Goal: Task Accomplishment & Management: Use online tool/utility

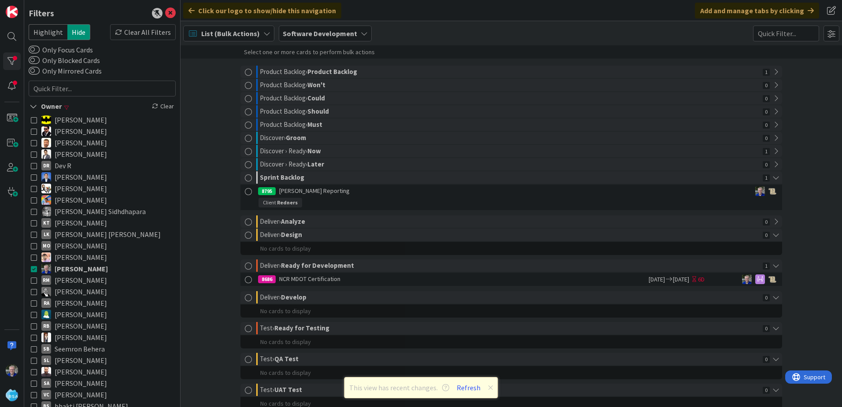
scroll to position [101, 0]
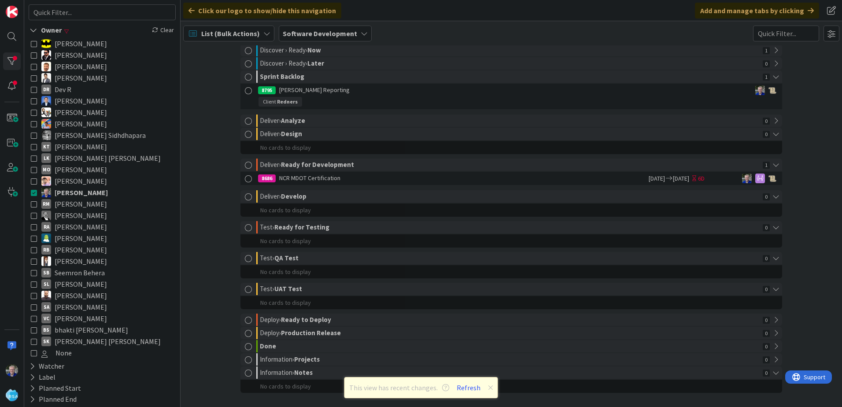
click at [218, 30] on span "List (Bulk Actions)" at bounding box center [230, 33] width 59 height 11
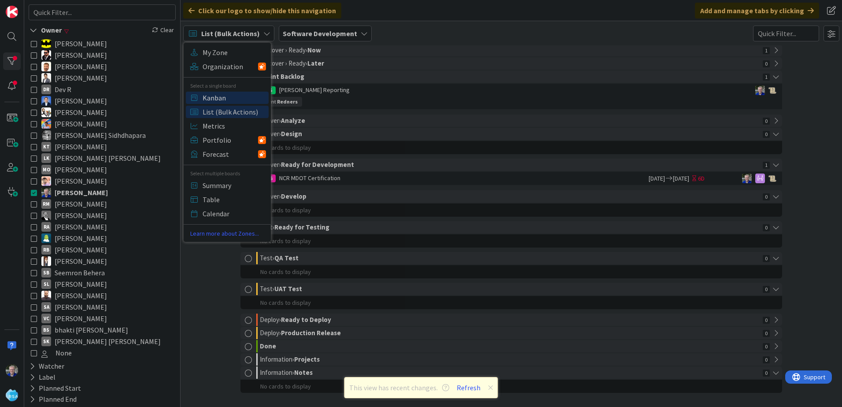
click at [211, 98] on span "Kanban" at bounding box center [234, 97] width 63 height 13
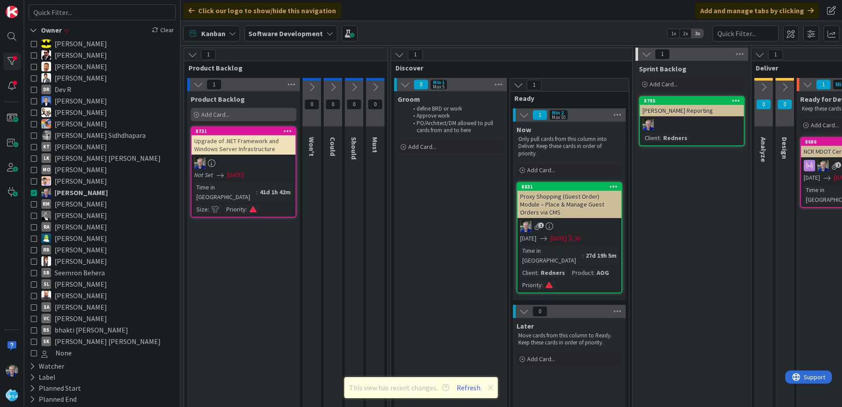
click at [204, 113] on span "Add Card..." at bounding box center [215, 114] width 28 height 8
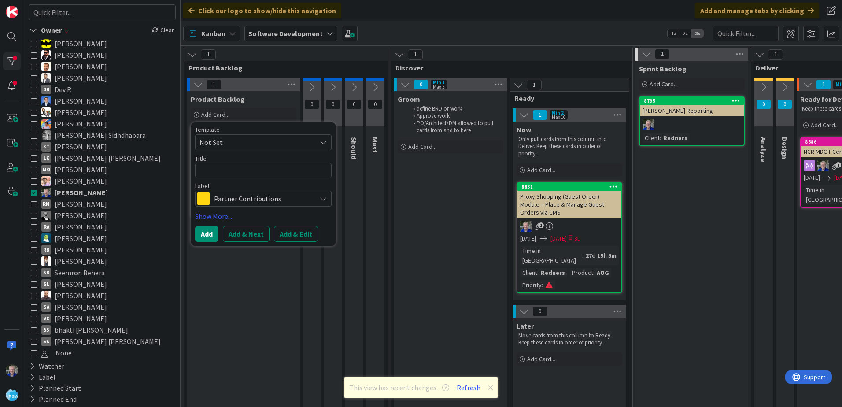
click at [228, 169] on textarea at bounding box center [263, 170] width 136 height 16
type textarea "x"
type textarea "E"
type textarea "x"
type textarea "Em"
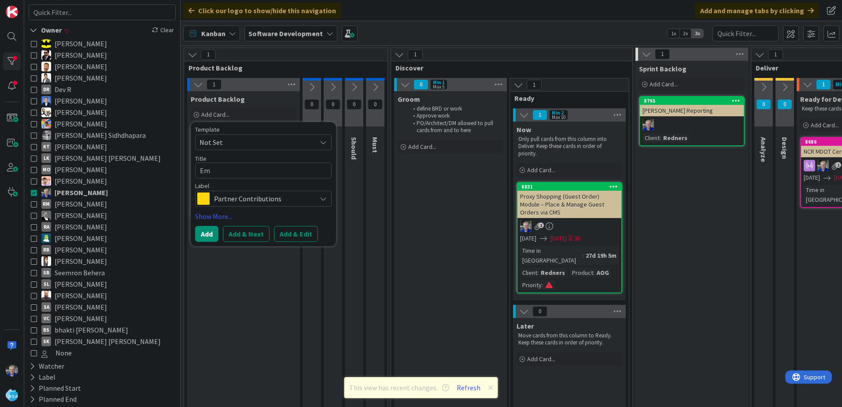
type textarea "x"
type textarea "Emp"
type textarea "x"
type textarea "Empl"
type textarea "x"
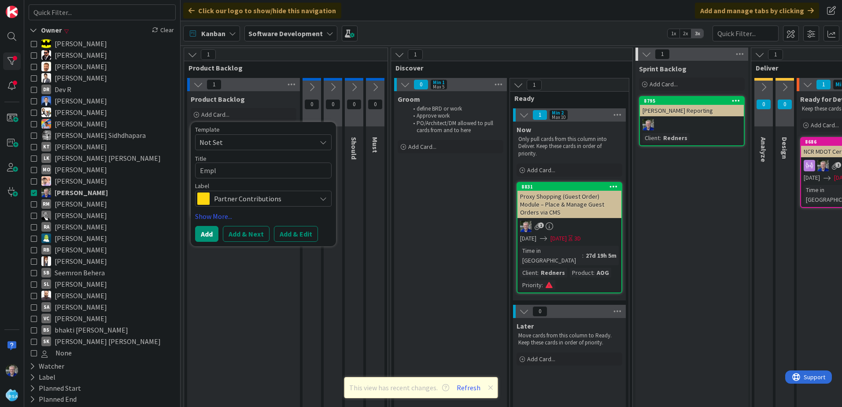
type textarea "Emplo"
type textarea "x"
type textarea "Employ"
type textarea "x"
type textarea "Employm"
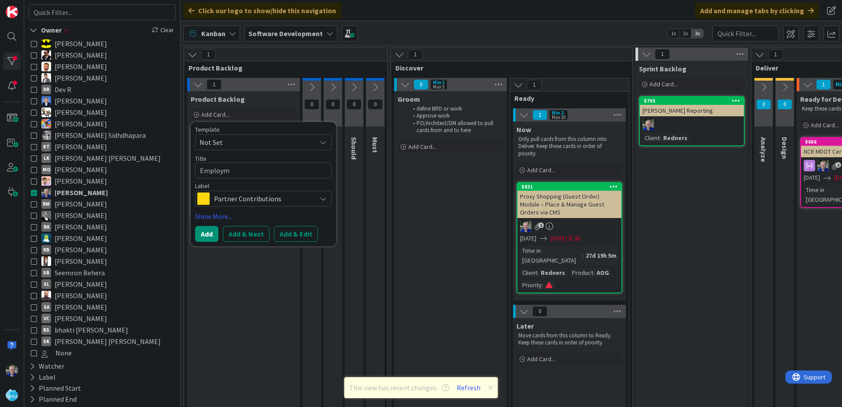
type textarea "x"
type textarea "Employme"
type textarea "x"
type textarea "Employment"
type textarea "x"
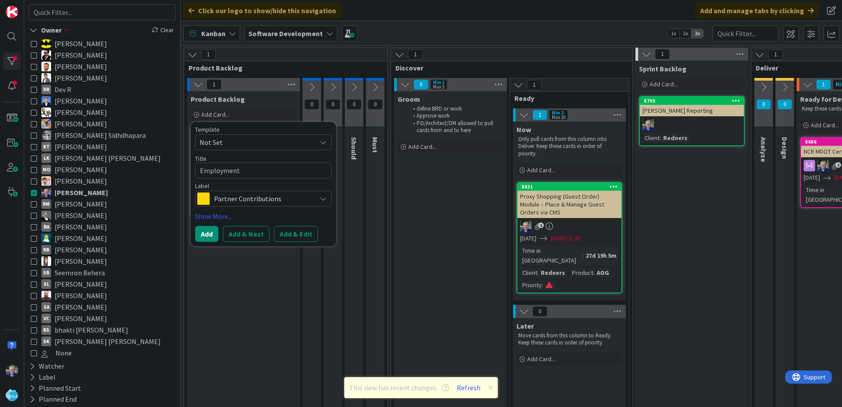
type textarea "Employment"
type textarea "x"
type textarea "Employment A"
type textarea "x"
type textarea "Employment Ap"
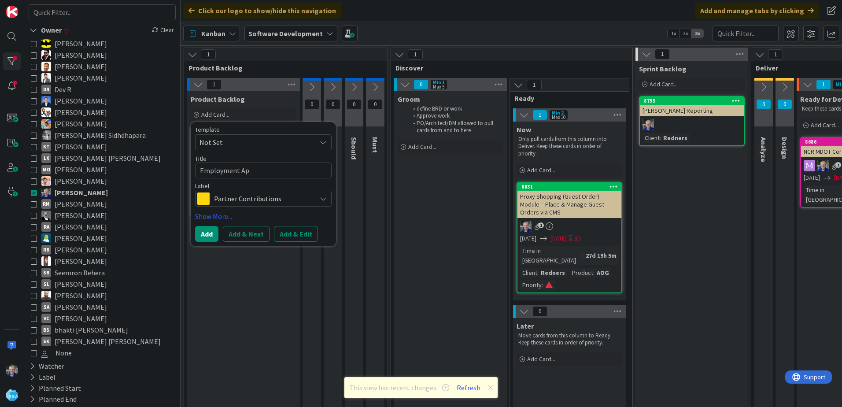
type textarea "x"
type textarea "Employment App"
type textarea "x"
type textarea "Employment Appl"
type textarea "x"
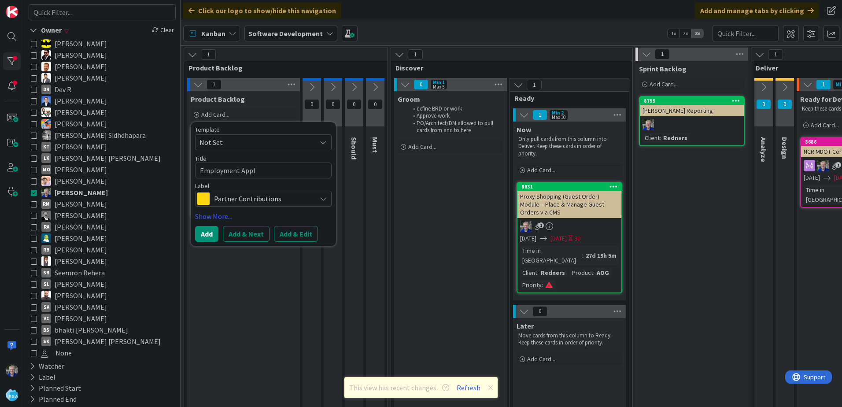
type textarea "Employment Appli"
type textarea "x"
type textarea "Employment Applic"
type textarea "x"
type textarea "Employment Applica"
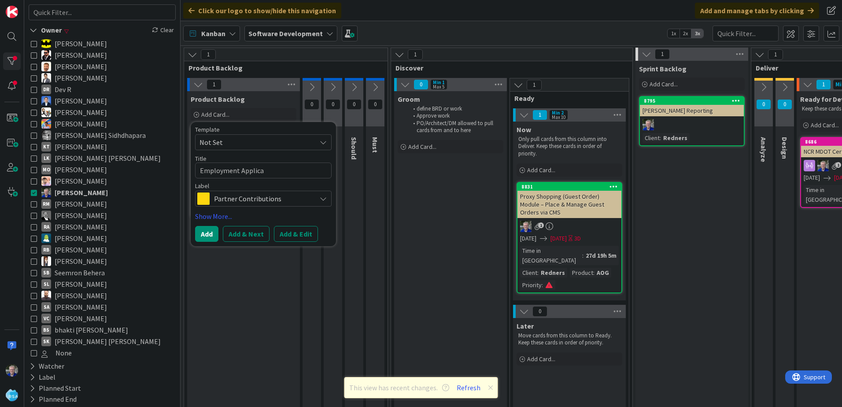
type textarea "x"
type textarea "Employment Applicat"
type textarea "x"
type textarea "Employment Applicati"
type textarea "x"
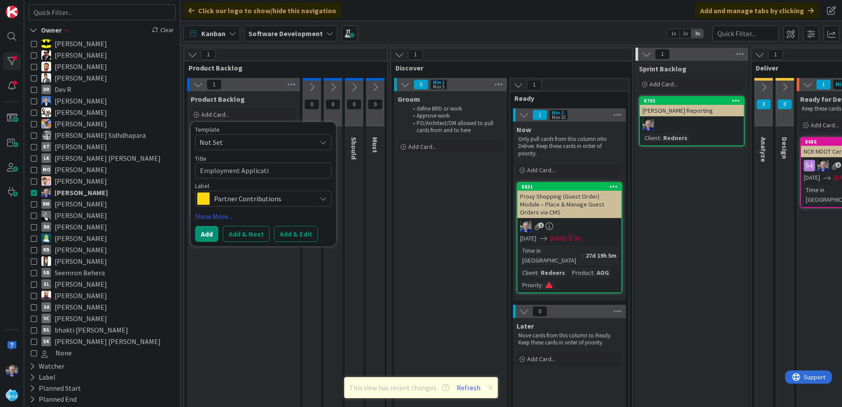
type textarea "Employment Applicatio"
type textarea "x"
type textarea "Employment Application"
type textarea "x"
type textarea "Employment Application"
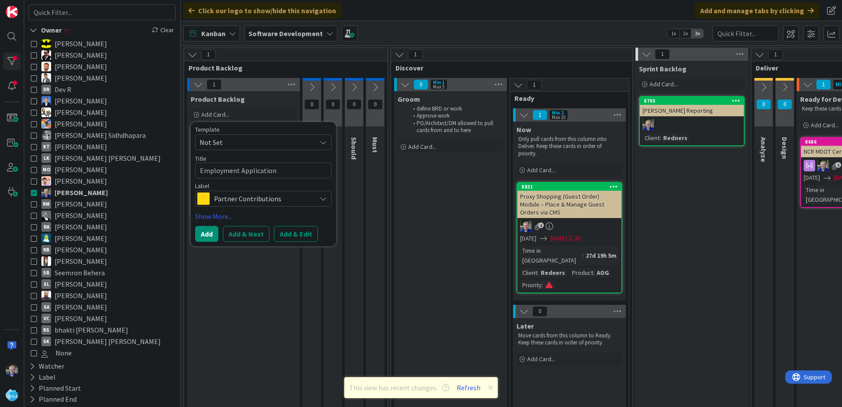
type textarea "x"
type textarea "Employment Application r"
type textarea "x"
type textarea "Employment Application re"
type textarea "x"
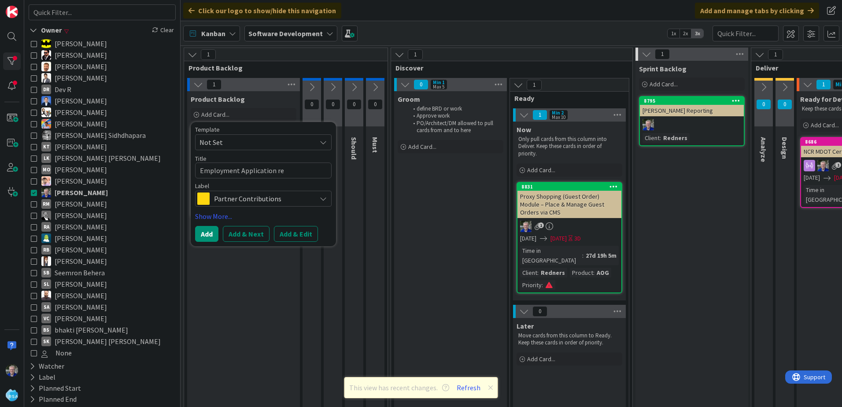
type textarea "Employment Application rew"
type textarea "x"
type textarea "Employment Application rewo"
type textarea "x"
type textarea "Employment Application rewor"
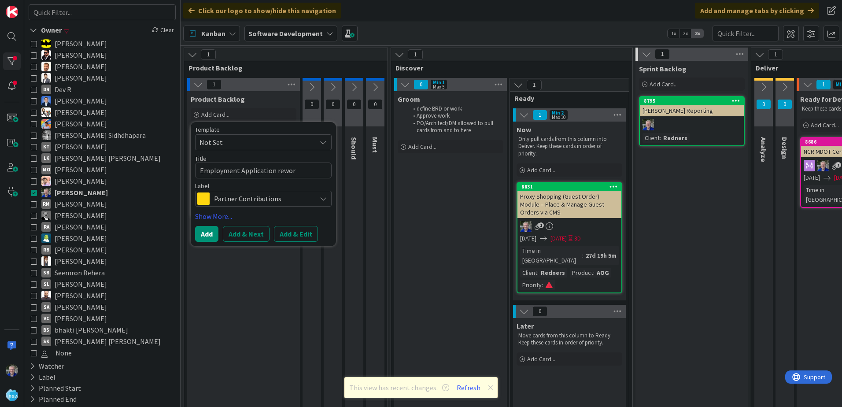
type textarea "x"
type textarea "Employment Application rework"
click at [236, 199] on span "Partner Contributions" at bounding box center [263, 198] width 98 height 12
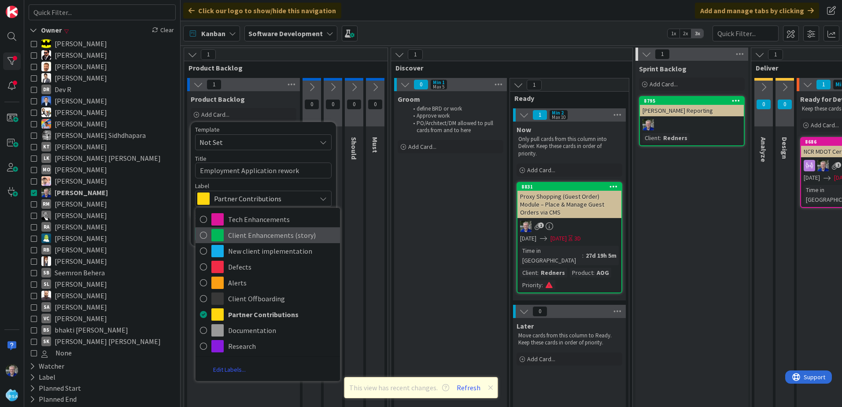
click at [203, 235] on icon at bounding box center [203, 234] width 7 height 13
type textarea "x"
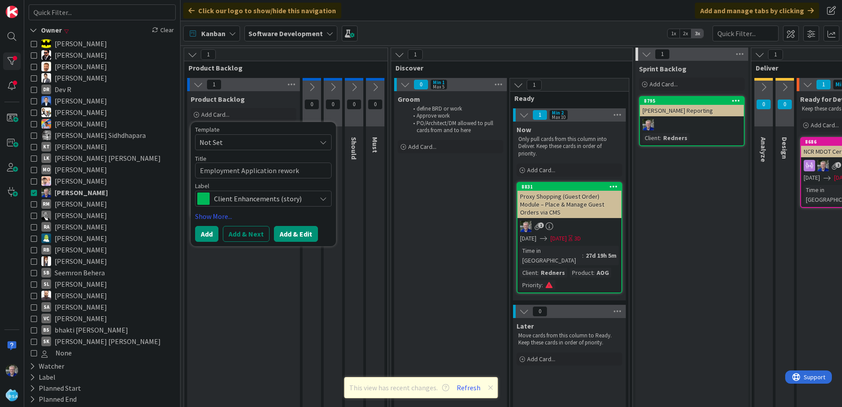
click at [285, 232] on button "Add & Edit" at bounding box center [296, 234] width 44 height 16
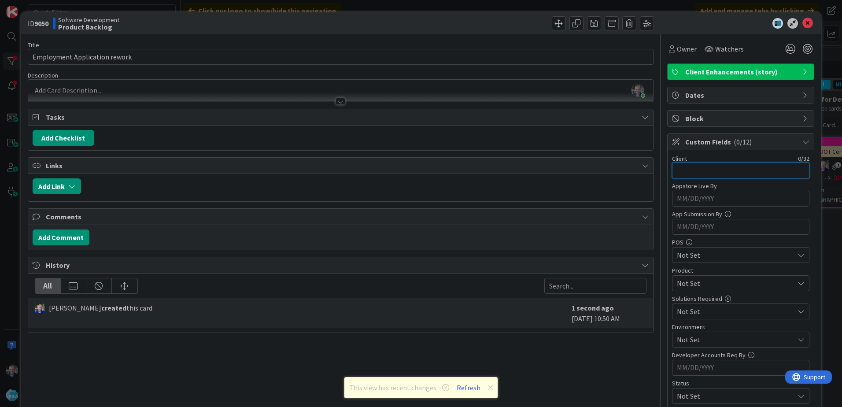
click at [707, 164] on input "text" at bounding box center [740, 170] width 137 height 16
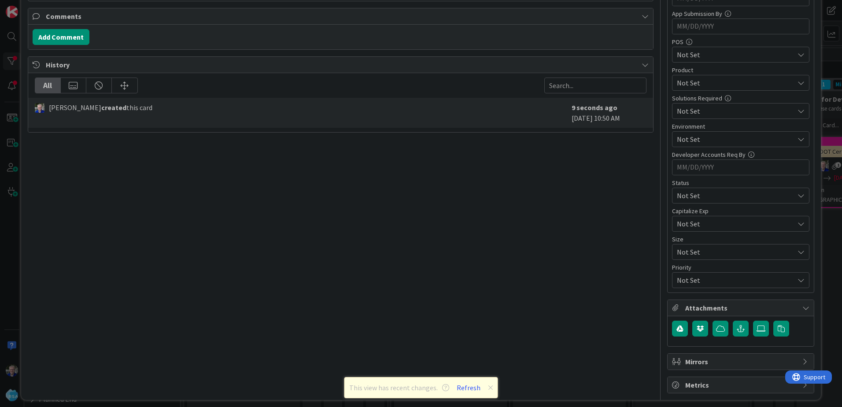
scroll to position [206, 0]
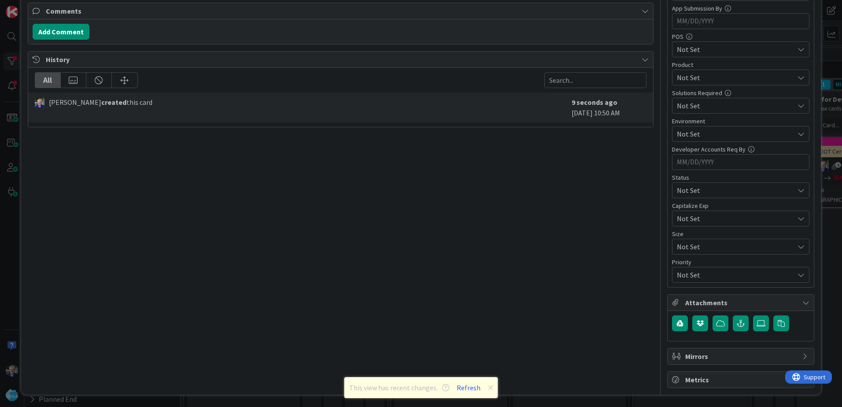
type input "[PERSON_NAME]"
click at [696, 196] on span "Not Set" at bounding box center [733, 190] width 113 height 12
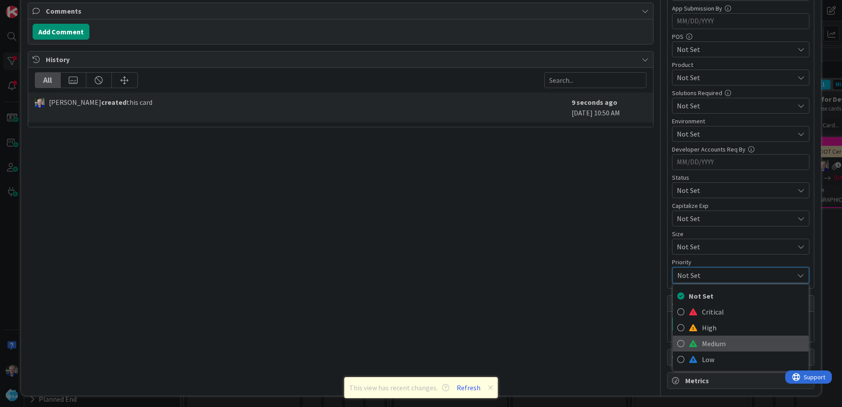
click at [677, 342] on icon at bounding box center [680, 343] width 7 height 13
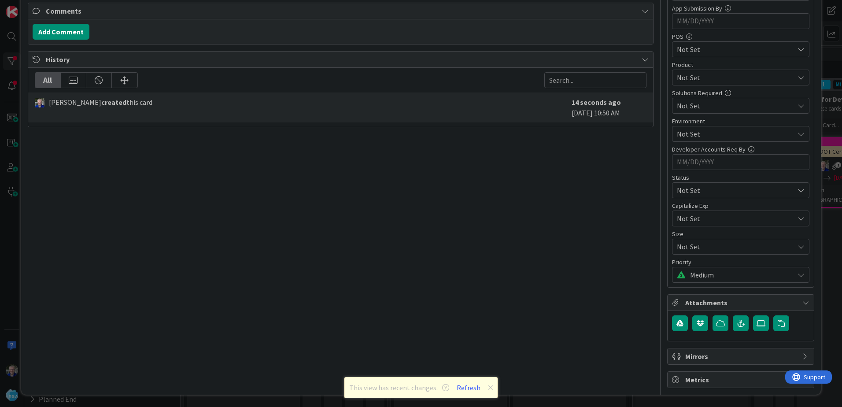
click at [692, 76] on span "Not Set" at bounding box center [735, 77] width 117 height 11
click at [673, 113] on icon at bounding box center [676, 113] width 7 height 13
click at [587, 202] on div "Title 29 / 128 Employment Application rework Description [PERSON_NAME] just joi…" at bounding box center [341, 108] width 626 height 559
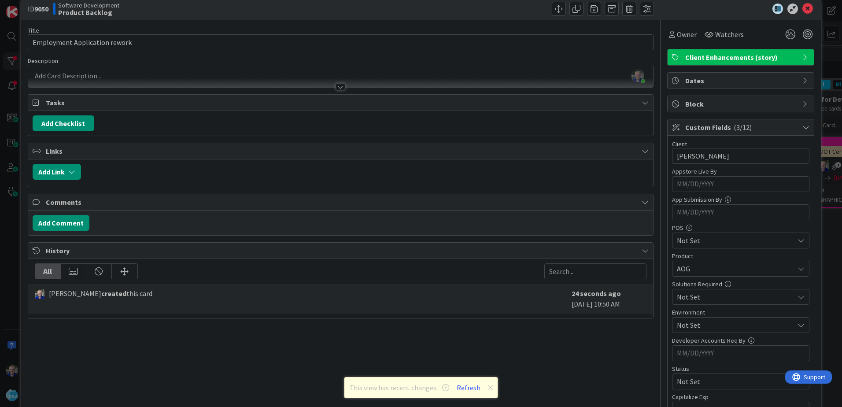
scroll to position [0, 0]
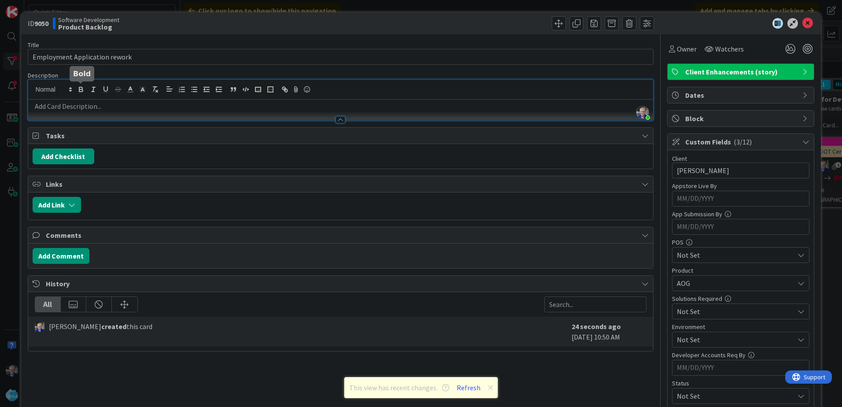
click at [83, 88] on div "[PERSON_NAME] just joined" at bounding box center [340, 100] width 625 height 41
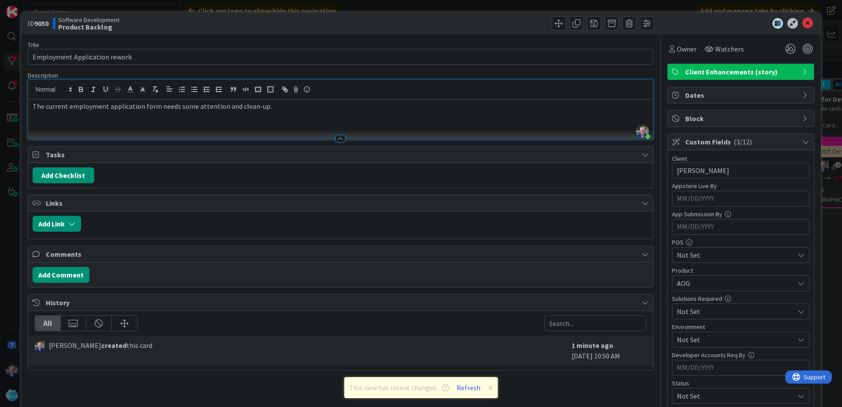
click at [72, 116] on p at bounding box center [341, 116] width 616 height 10
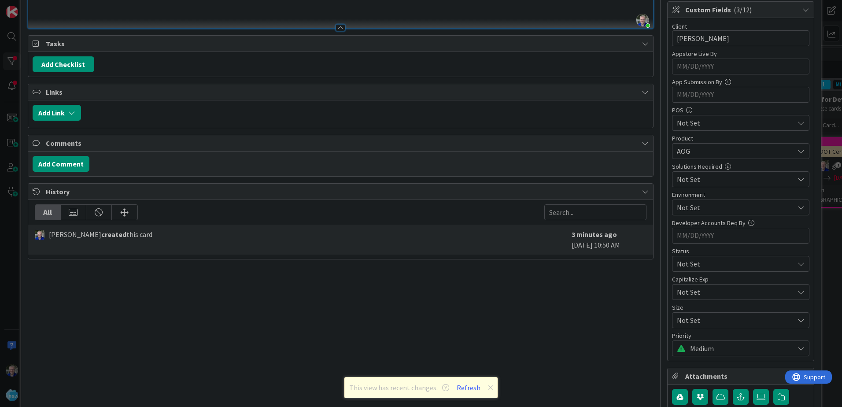
scroll to position [44, 0]
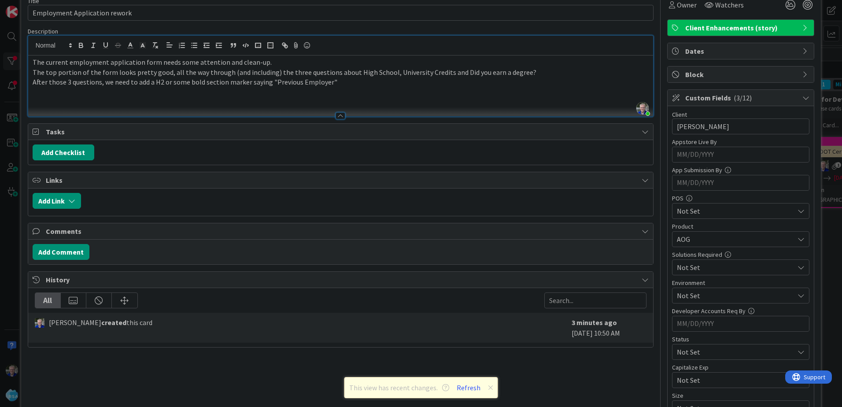
click at [334, 84] on p "After those 3 questions, we need to add a H2 or some bold section marker saying…" at bounding box center [341, 82] width 616 height 10
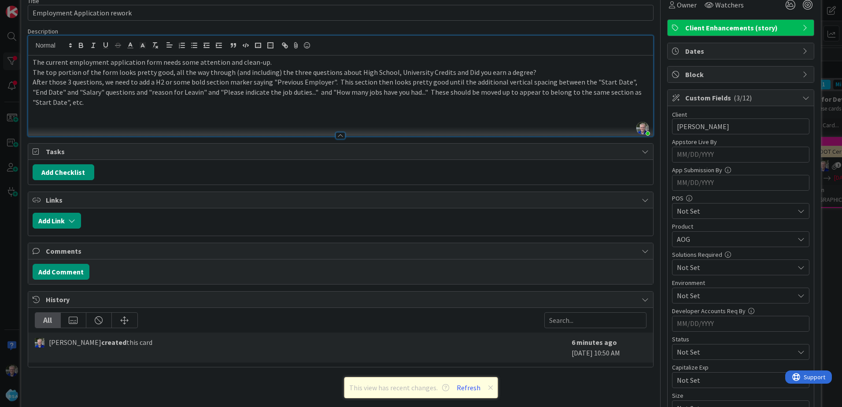
click at [284, 80] on p "After those 3 questions, we need to add a H2 or some bold section marker saying…" at bounding box center [341, 92] width 616 height 30
click at [153, 96] on p "After those 3 questions, we need to add a H2 or some bold section marker saying…" at bounding box center [341, 92] width 616 height 30
click at [84, 69] on p "The top portion of the form looks pretty good, all the way through (and includi…" at bounding box center [341, 72] width 616 height 10
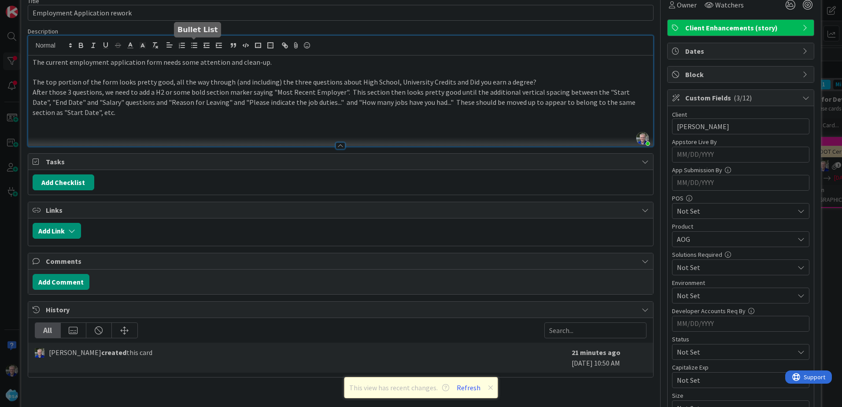
click at [191, 45] on icon "button" at bounding box center [194, 45] width 8 height 8
click at [547, 80] on li "The top portion of the form looks pretty good, all the way through (and includi…" at bounding box center [345, 82] width 605 height 10
click at [33, 78] on p "The top portion of the form looks pretty good, all the way through (and includi…" at bounding box center [341, 82] width 616 height 10
click at [193, 43] on line "button" at bounding box center [195, 43] width 4 height 0
click at [554, 85] on li "The top portion of the form looks pretty good, all the way through (and includi…" at bounding box center [345, 82] width 605 height 10
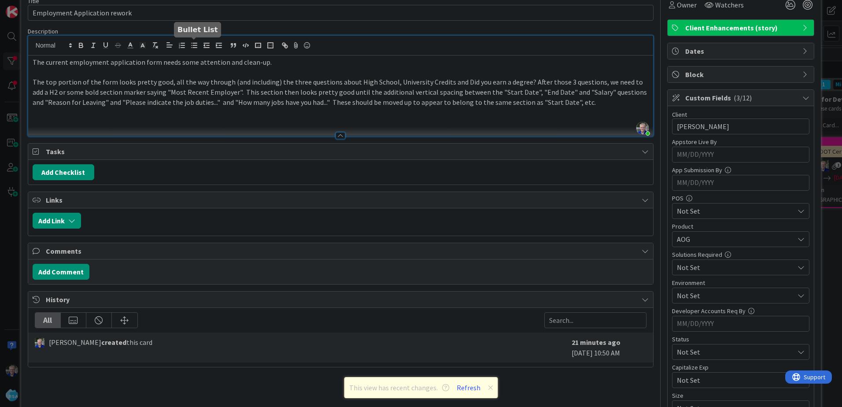
click at [194, 44] on icon "button" at bounding box center [194, 45] width 8 height 8
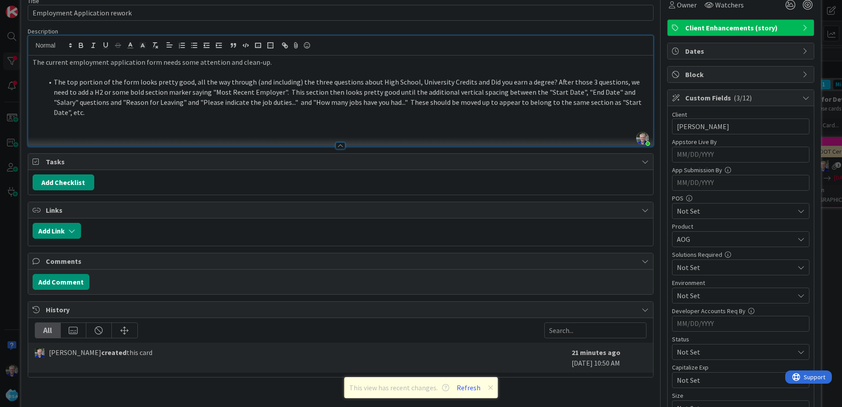
click at [539, 81] on li "The top portion of the form looks pretty good, all the way through (and includi…" at bounding box center [345, 97] width 605 height 40
click at [540, 81] on li "The top portion of the form looks pretty good, all the way through (and includi…" at bounding box center [345, 97] width 605 height 40
click at [362, 91] on li "After those 3 questions, we need to add a H2 or some bold section marker saying…" at bounding box center [345, 102] width 605 height 30
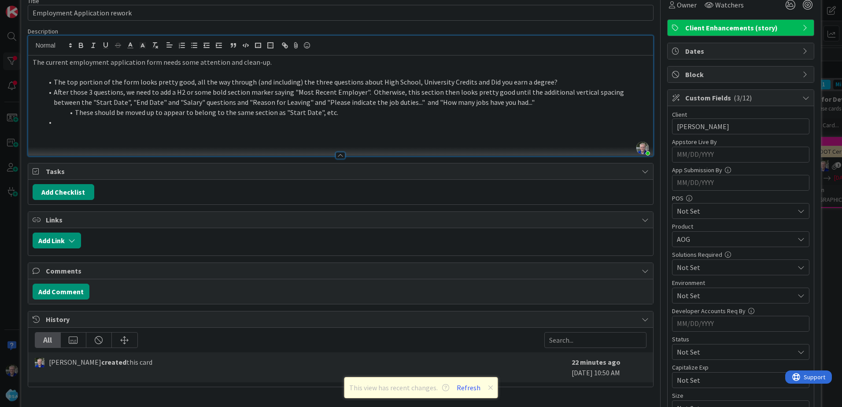
click at [77, 125] on li at bounding box center [345, 122] width 605 height 10
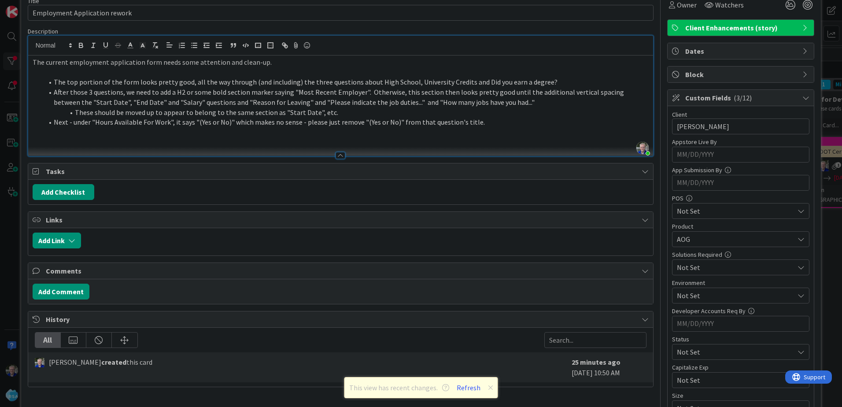
click at [479, 122] on li "Next - under "Hours Available For Work", it says "(Yes or No)" which makes no s…" at bounding box center [345, 122] width 605 height 10
click at [507, 124] on li "Next - under "Hours Available For Work", it says "(Yes or No)" which makes no s…" at bounding box center [345, 122] width 605 height 10
click at [154, 113] on li "These should be moved up to appear to belong to the same section as "Start Date…" at bounding box center [345, 112] width 605 height 10
click at [479, 125] on li "Next - under "Hours Available For Work", it says "(Yes or No)" which makes no s…" at bounding box center [345, 122] width 605 height 10
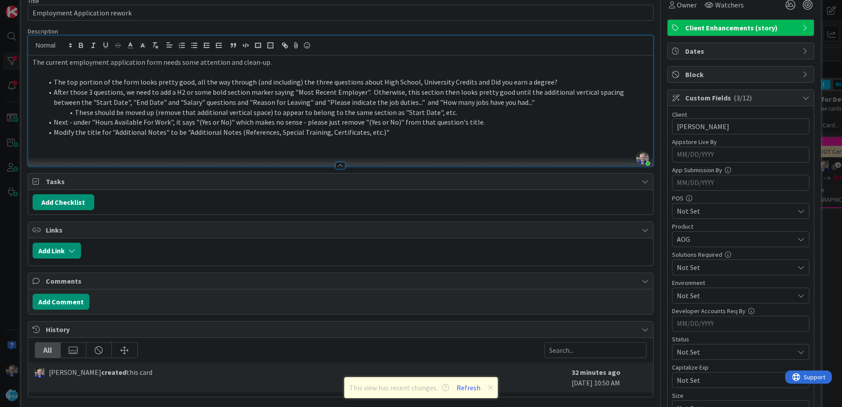
click at [465, 111] on li "These should be moved up (remove that additional vertical space) to appear to b…" at bounding box center [345, 112] width 605 height 10
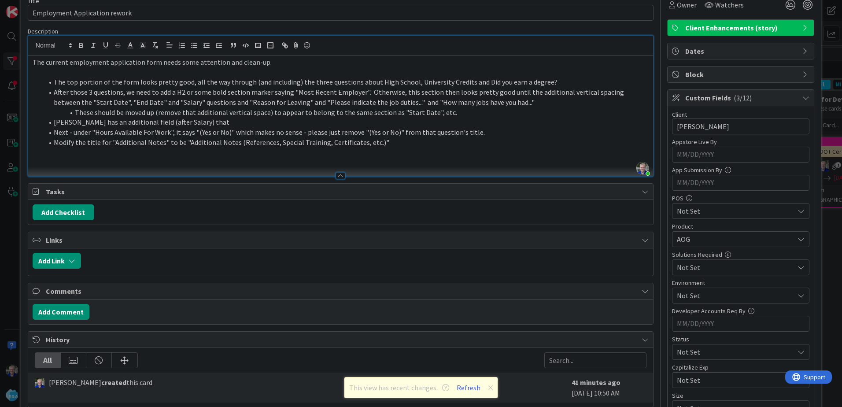
click at [225, 121] on li "[PERSON_NAME] has an additional field (after Salary) that" at bounding box center [345, 122] width 605 height 10
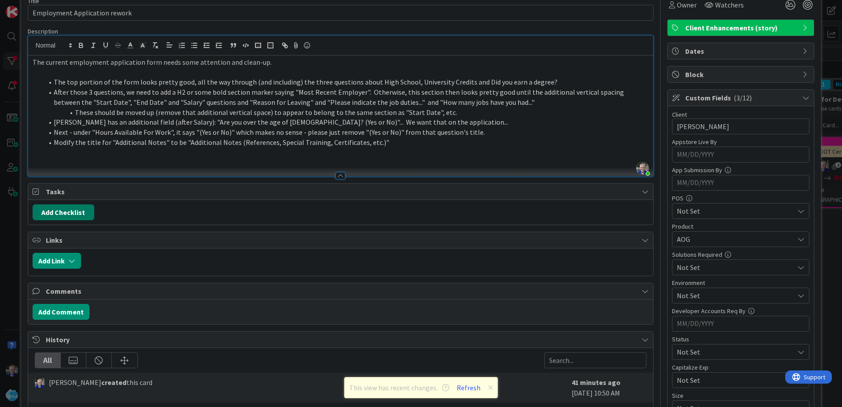
click at [75, 210] on button "Add Checklist" at bounding box center [64, 212] width 62 height 16
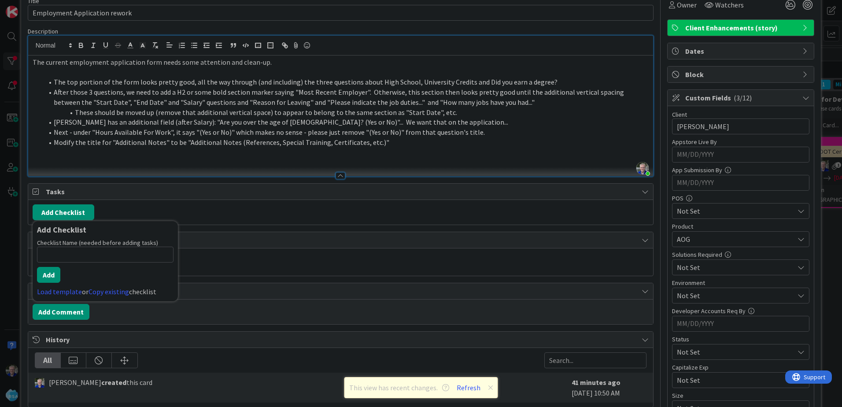
click at [77, 255] on input at bounding box center [105, 255] width 136 height 16
type input "Changes to Form"
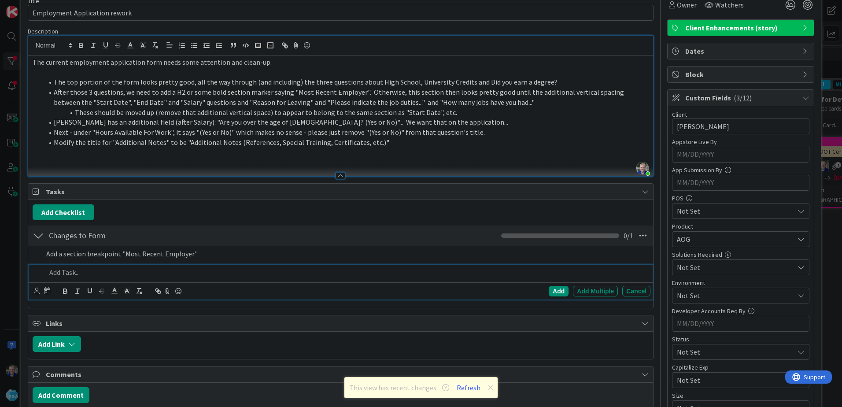
scroll to position [63, 0]
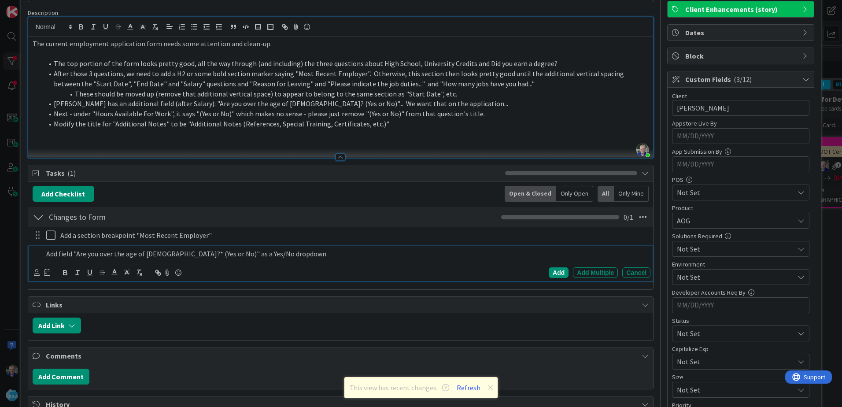
click at [275, 252] on p "Add field "Are you over the age of [DEMOGRAPHIC_DATA]?* (Yes or No)" as a Yes/N…" at bounding box center [346, 254] width 600 height 10
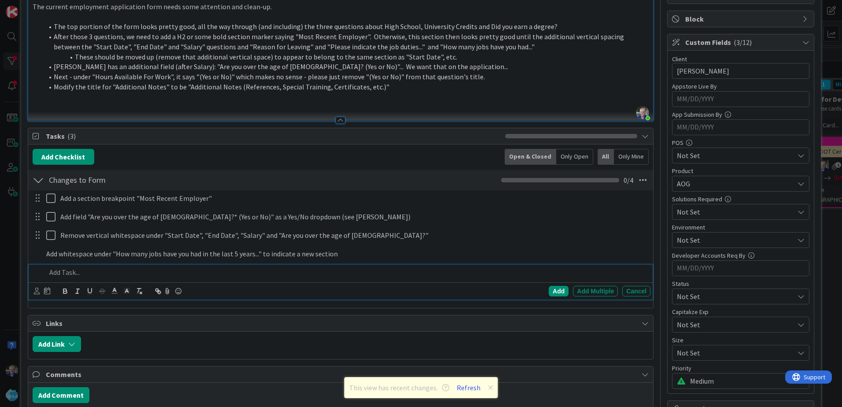
scroll to position [118, 0]
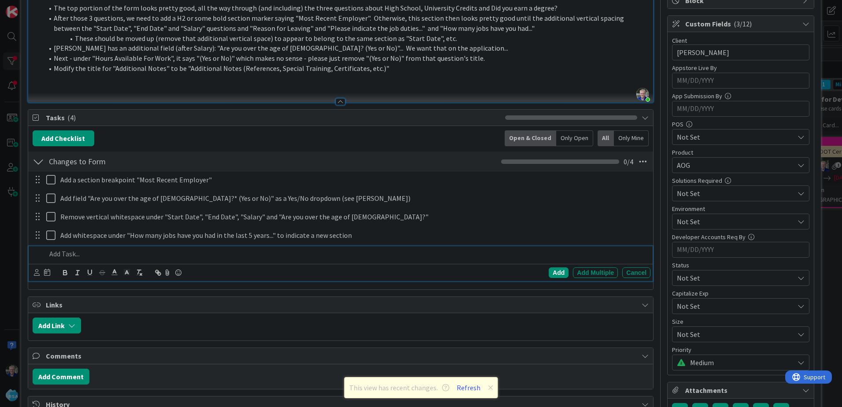
click at [78, 254] on p at bounding box center [346, 254] width 600 height 10
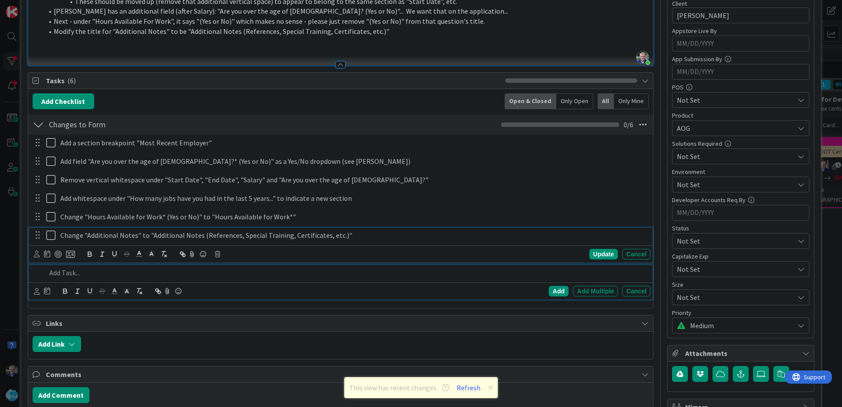
scroll to position [174, 0]
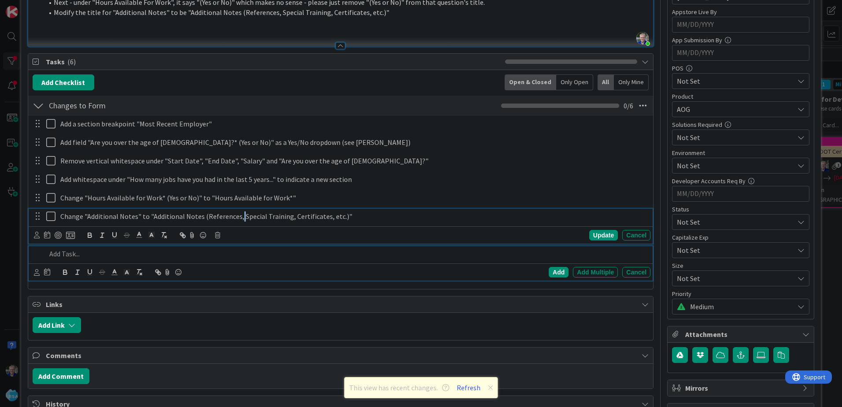
click at [238, 234] on div "Change "Additional Notes" to "Additional Notes (References, Special Training, C…" at bounding box center [341, 226] width 624 height 35
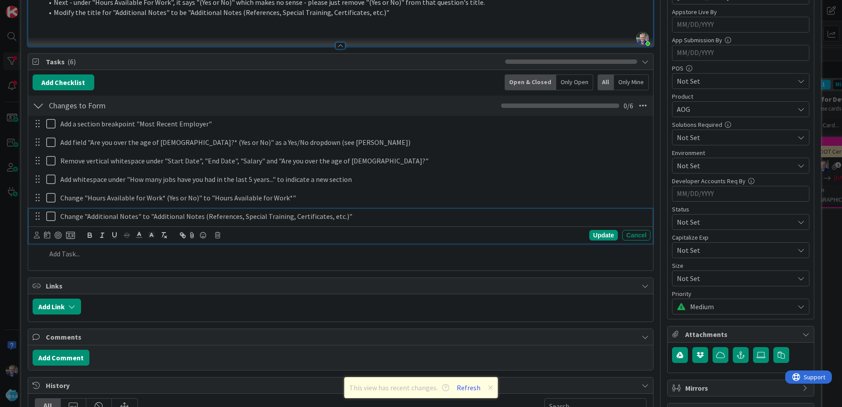
click at [234, 218] on p "Change "Additional Notes" to "Additional Notes (References, Special Training, C…" at bounding box center [353, 216] width 586 height 10
click at [264, 218] on p "Change "Additional Notes" to "Additional Notes (References)"" at bounding box center [353, 216] width 586 height 10
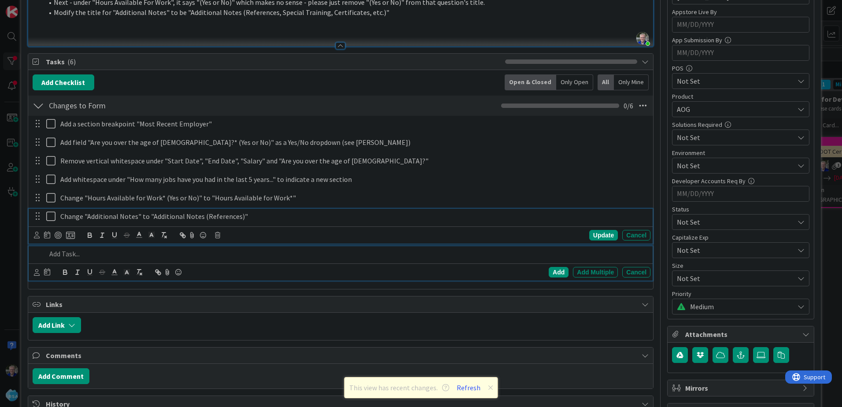
click at [109, 257] on p at bounding box center [346, 254] width 600 height 10
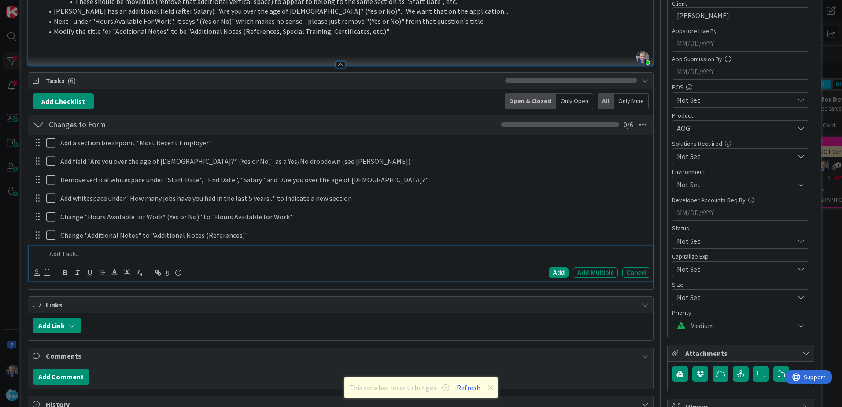
scroll to position [111, 0]
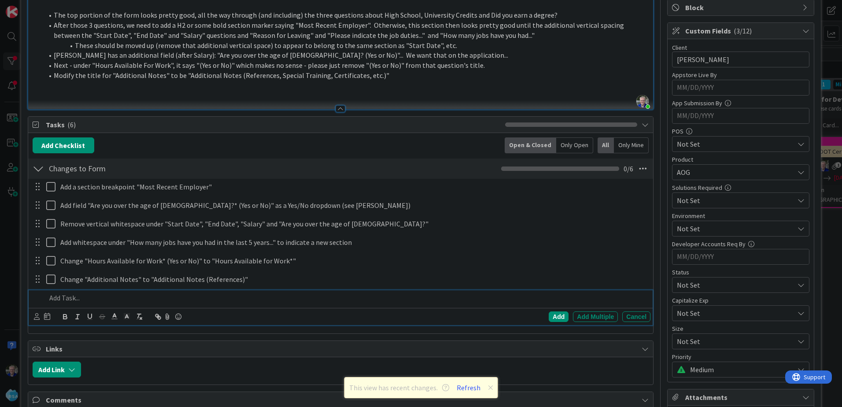
click at [389, 71] on li "Modify the title for "Additional Notes" to be "Additional Notes (References, Sp…" at bounding box center [345, 75] width 605 height 10
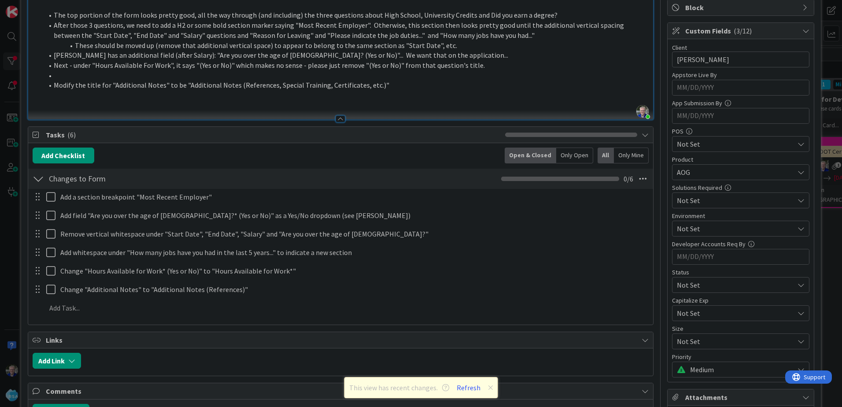
click at [68, 73] on li at bounding box center [345, 75] width 605 height 10
click at [522, 73] on li "Need new field - (drop down Yes/no) - "Can you perform the essential duties of …" at bounding box center [345, 75] width 605 height 10
click at [85, 75] on li "Need new field - (drop down Yes/no) - "Can you perform the essential duties of …" at bounding box center [345, 75] width 605 height 10
click at [77, 63] on li "Next - under "Hours Available For Work", it says "(Yes or No)" which makes no s…" at bounding box center [345, 65] width 605 height 10
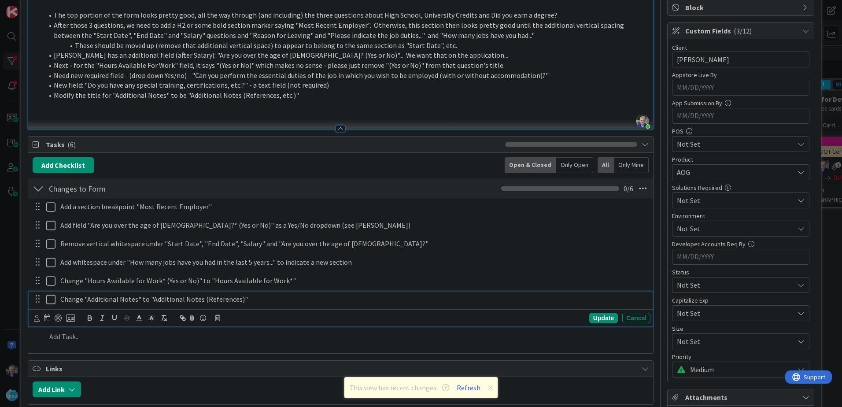
click at [233, 303] on p "Change "Additional Notes" to "Additional Notes (References)"" at bounding box center [353, 299] width 586 height 10
click at [309, 101] on p at bounding box center [341, 105] width 616 height 10
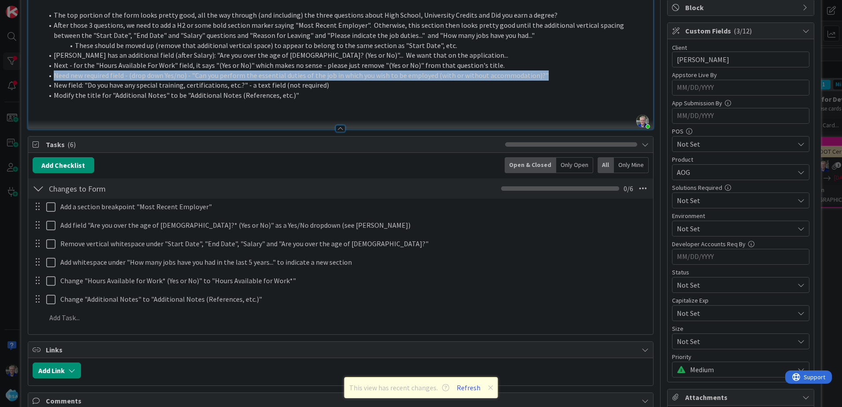
drag, startPoint x: 54, startPoint y: 74, endPoint x: 563, endPoint y: 74, distance: 508.9
click at [563, 74] on li "Need new required field - (drop down Yes/no) - "Can you perform the essential d…" at bounding box center [345, 75] width 605 height 10
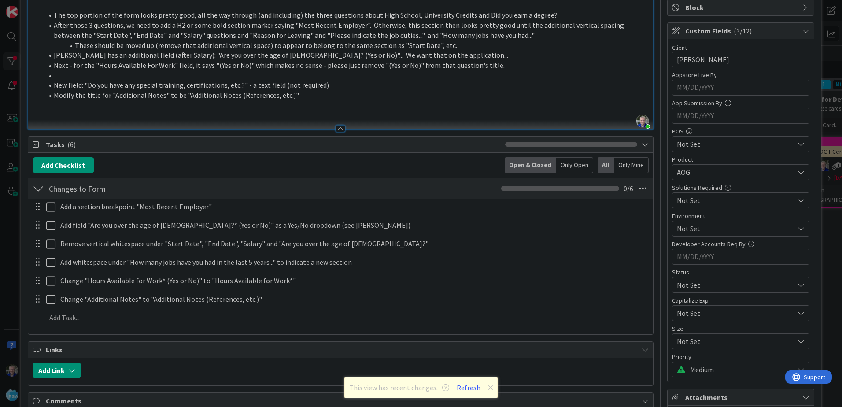
click at [428, 55] on li "[PERSON_NAME] has an additional field (after Salary): "Are you over the age of …" at bounding box center [345, 55] width 605 height 10
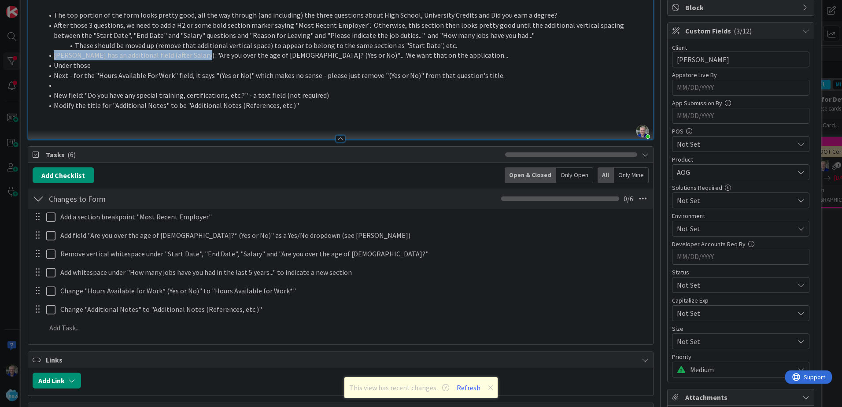
drag, startPoint x: 54, startPoint y: 54, endPoint x: 195, endPoint y: 59, distance: 141.8
click at [195, 59] on li "[PERSON_NAME] has an additional field (after Salary): "Are you over the age of …" at bounding box center [345, 55] width 605 height 10
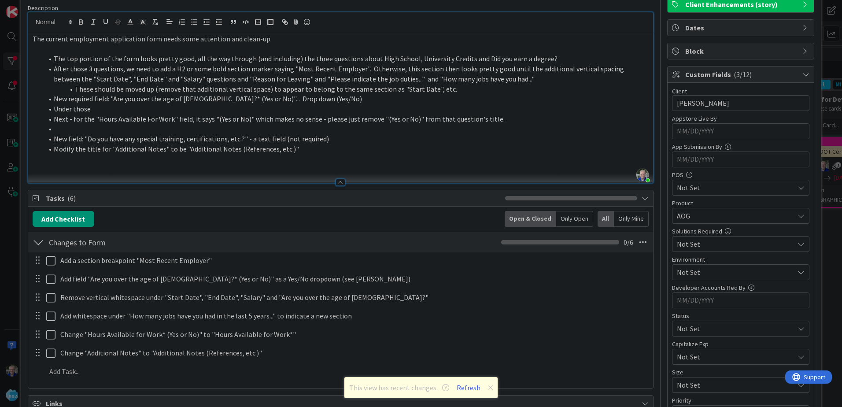
scroll to position [67, 0]
drag, startPoint x: 92, startPoint y: 109, endPoint x: 54, endPoint y: 108, distance: 37.9
click at [54, 108] on li "Under those" at bounding box center [345, 109] width 605 height 10
click at [169, 129] on li at bounding box center [345, 129] width 605 height 10
click at [329, 159] on p at bounding box center [341, 160] width 616 height 10
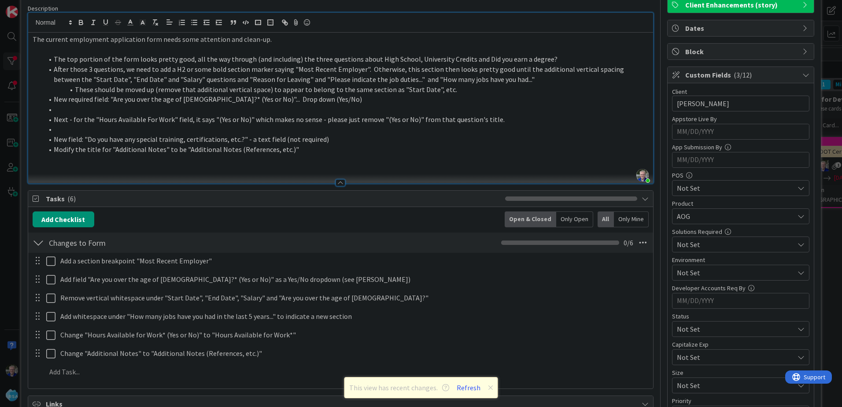
click at [199, 107] on li at bounding box center [345, 109] width 605 height 10
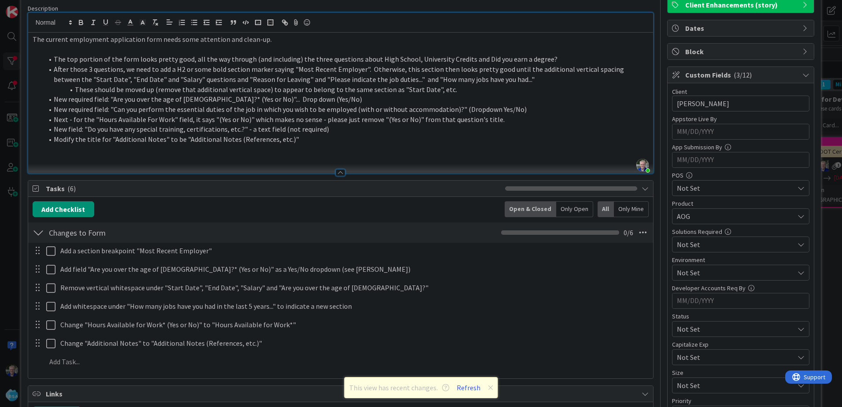
click at [54, 98] on li "New required field: "Are you over the age of [DEMOGRAPHIC_DATA]?* (Yes or No)".…" at bounding box center [345, 99] width 605 height 10
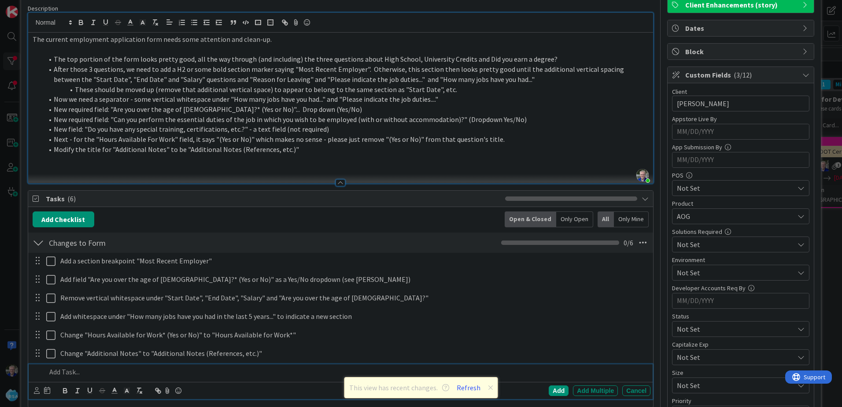
click at [55, 370] on p at bounding box center [346, 372] width 600 height 10
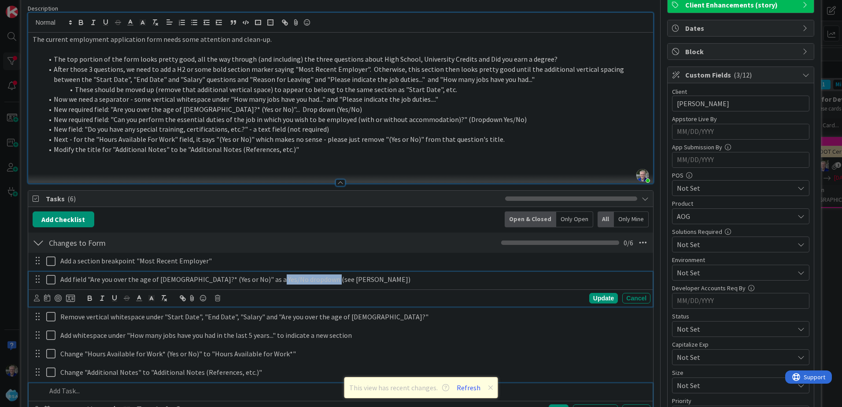
drag, startPoint x: 274, startPoint y: 280, endPoint x: 334, endPoint y: 280, distance: 59.4
click at [334, 280] on p "Add field "Are you over the age of [DEMOGRAPHIC_DATA]?* (Yes or No)" as a Yes/N…" at bounding box center [353, 279] width 586 height 10
click at [324, 280] on p "Add field "Are you over the age of [DEMOGRAPHIC_DATA]?* (Yes or No)" as a Yes/N…" at bounding box center [353, 279] width 586 height 10
click at [303, 280] on p "Add field "Are you over the age of [DEMOGRAPHIC_DATA]?* (Yes or No)" as a Yes/N…" at bounding box center [353, 279] width 586 height 10
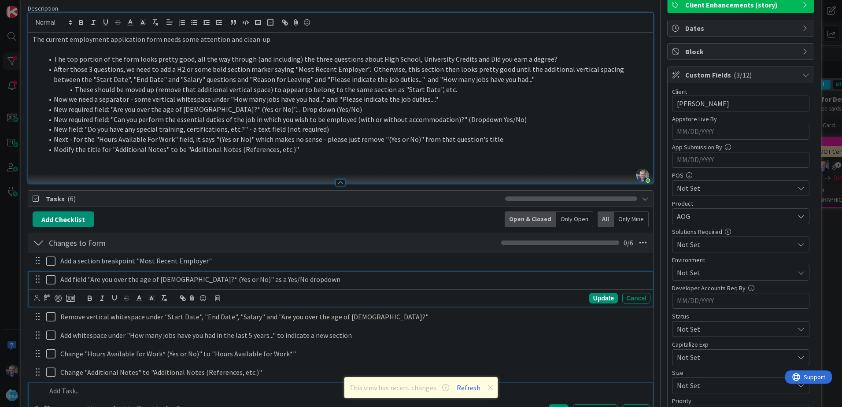
click at [76, 390] on p at bounding box center [346, 391] width 600 height 10
click at [72, 297] on div "Add field "Are you over the age of [DEMOGRAPHIC_DATA]?* (Yes or No)" as a Yes/N…" at bounding box center [341, 289] width 624 height 35
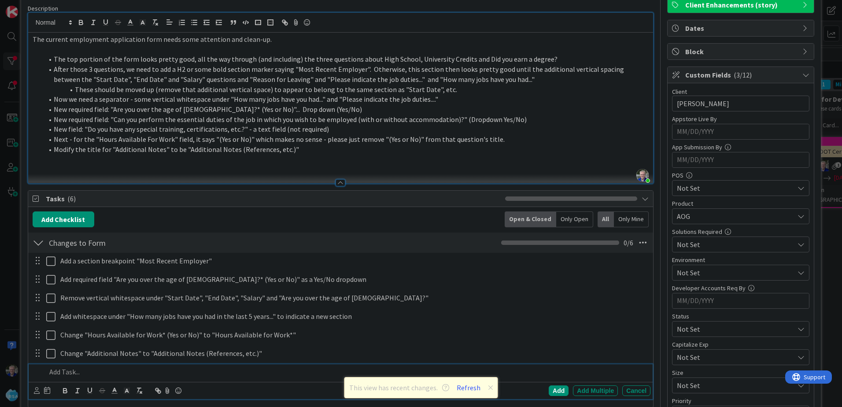
click at [70, 373] on p at bounding box center [346, 372] width 600 height 10
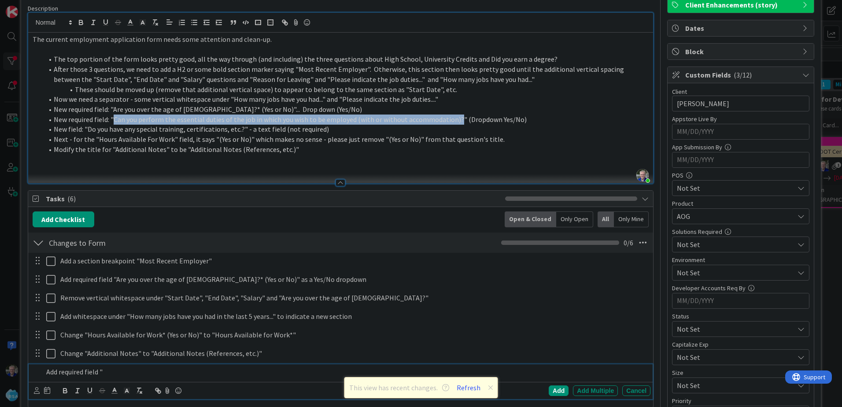
drag, startPoint x: 113, startPoint y: 118, endPoint x: 454, endPoint y: 119, distance: 340.7
click at [454, 119] on li "New required field: "Can you perform the essential duties of the job in which y…" at bounding box center [345, 119] width 605 height 10
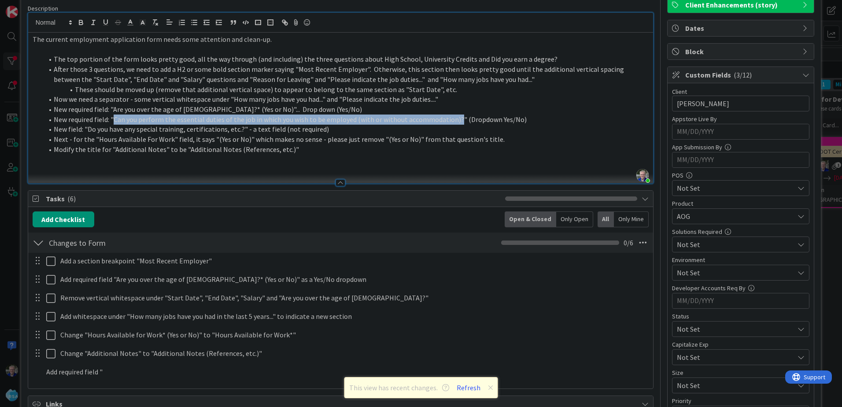
copy li "Can you perform the essential duties of the job in which you wish to be employe…"
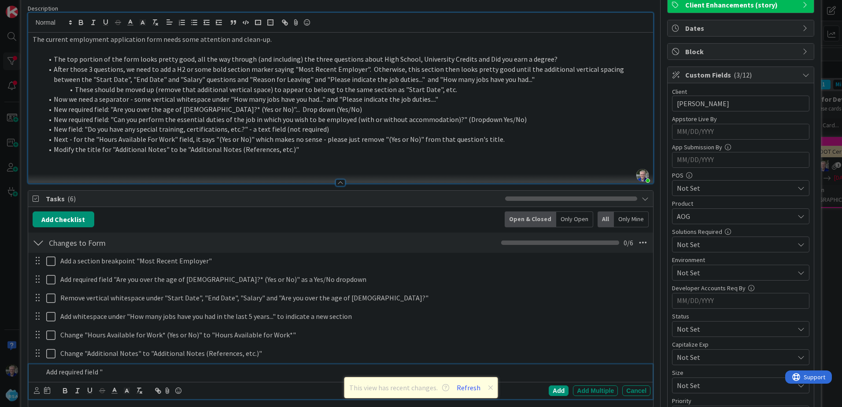
click at [112, 370] on p "Add required field "" at bounding box center [346, 372] width 600 height 10
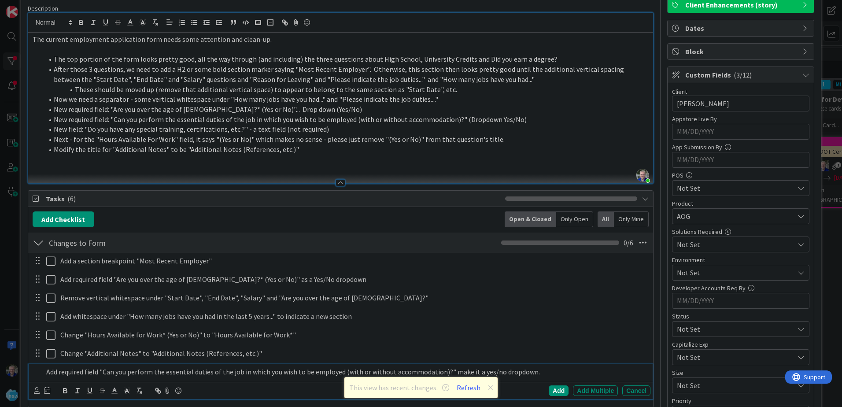
scroll to position [85, 0]
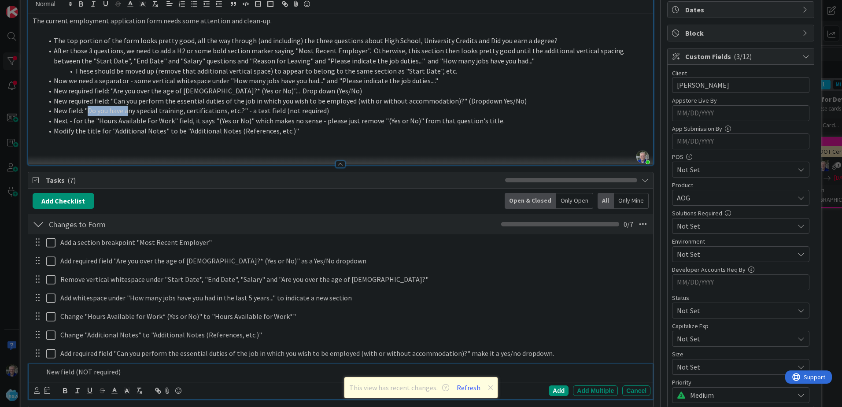
drag, startPoint x: 127, startPoint y: 112, endPoint x: 86, endPoint y: 112, distance: 41.4
click at [86, 112] on li "New field: "Do you have any special training, certifications, etc.?" - a text f…" at bounding box center [345, 111] width 605 height 10
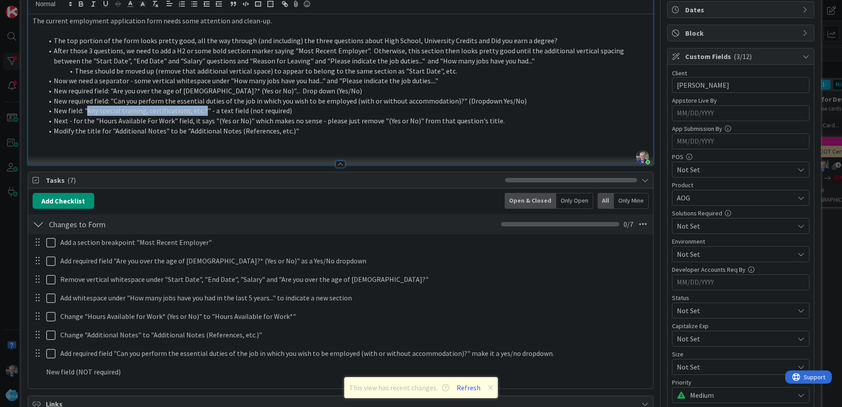
drag, startPoint x: 87, startPoint y: 110, endPoint x: 201, endPoint y: 108, distance: 114.5
click at [201, 108] on li "New field: "Any special training, certifications, etc.?" - a text field (not re…" at bounding box center [345, 111] width 605 height 10
copy li "Any special training, certifications, etc.?"
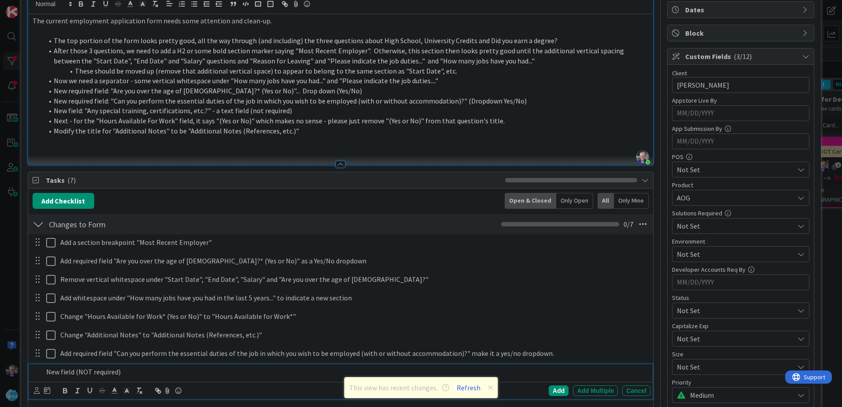
click at [137, 373] on p "New field (NOT required)" at bounding box center [346, 372] width 600 height 10
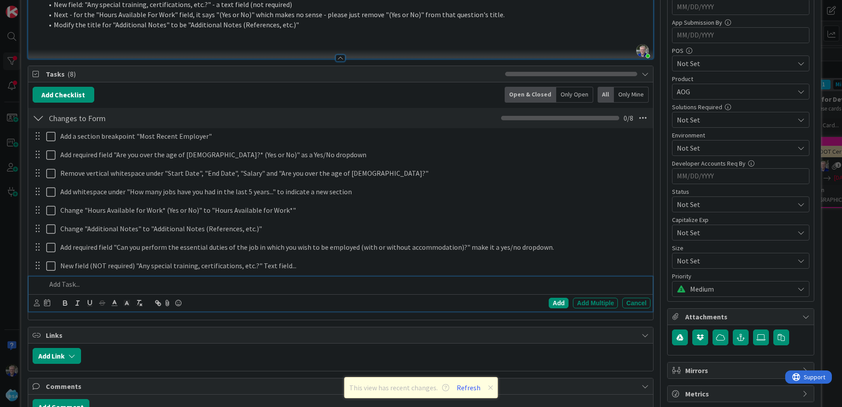
scroll to position [192, 0]
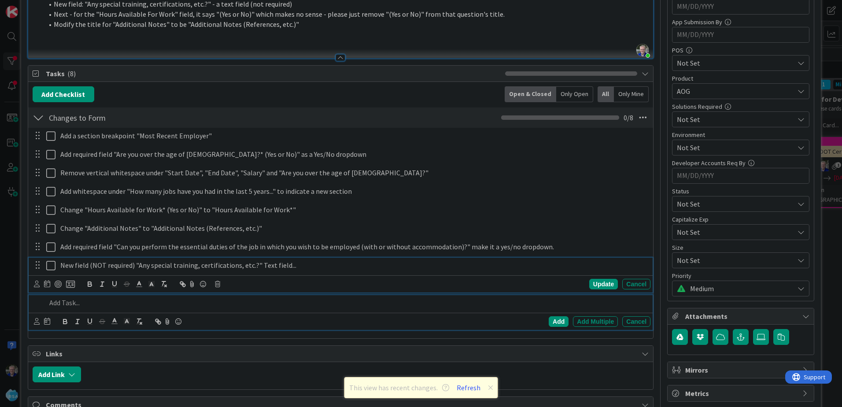
click at [308, 267] on p "New field (NOT required) "Any special training, certifications, etc.?" Text fie…" at bounding box center [353, 265] width 586 height 10
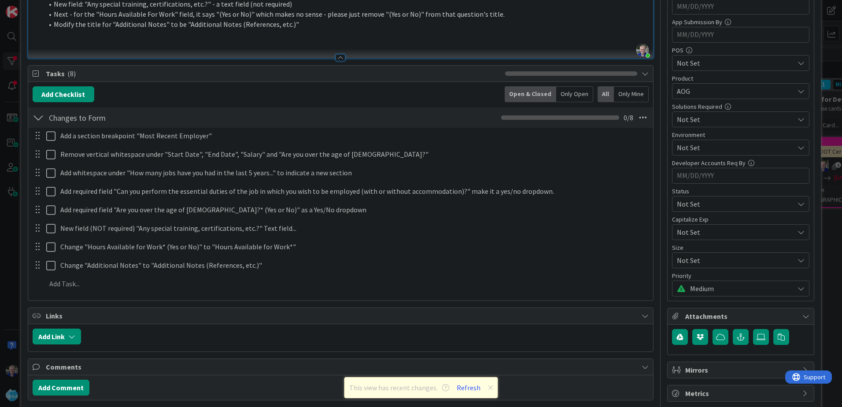
click at [128, 292] on div "Add a section breakpoint "Most Recent Employer" Update Cancel Remove vertical w…" at bounding box center [341, 211] width 616 height 167
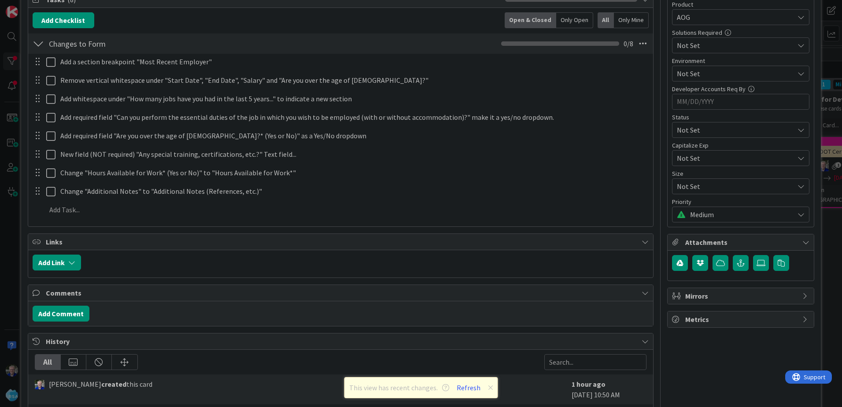
scroll to position [280, 0]
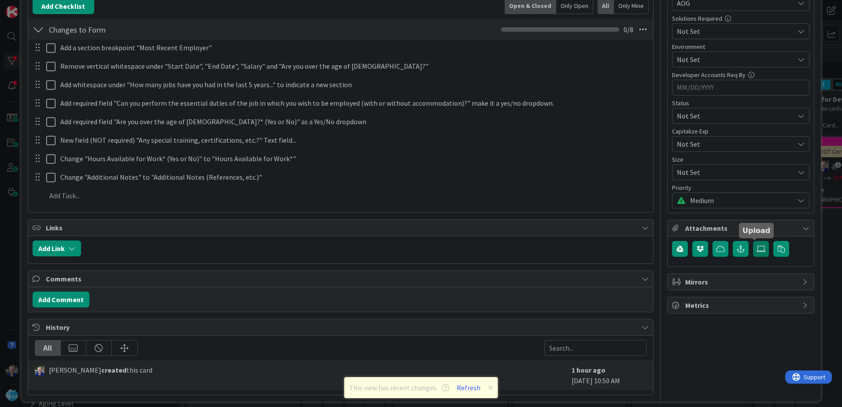
click at [756, 248] on icon at bounding box center [760, 248] width 9 height 7
click at [753, 241] on input "file" at bounding box center [753, 241] width 0 height 0
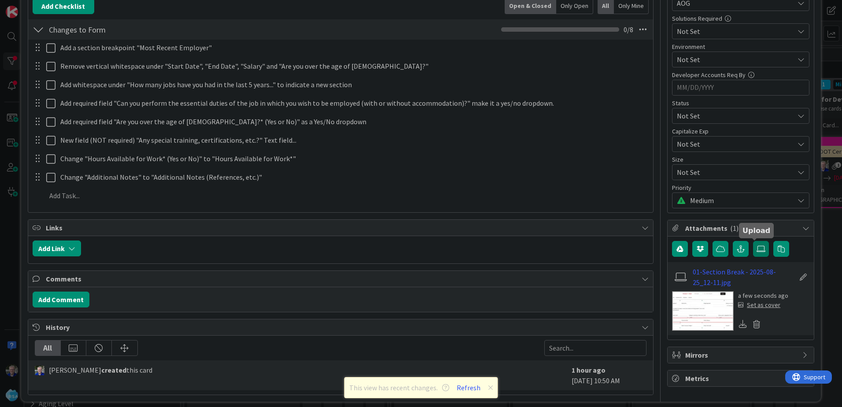
click at [756, 247] on icon at bounding box center [760, 248] width 9 height 7
click at [753, 241] on input "file" at bounding box center [753, 241] width 0 height 0
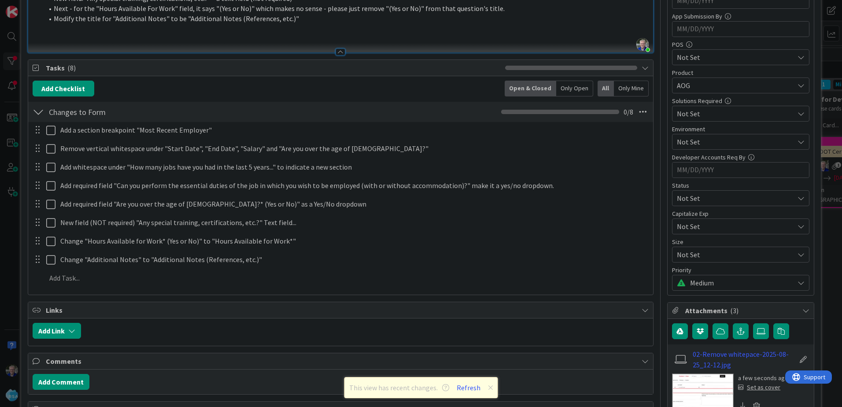
scroll to position [192, 0]
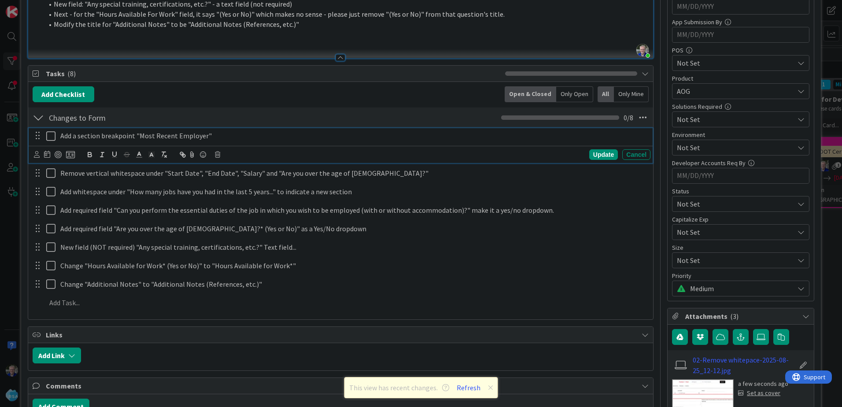
click at [236, 138] on p "Add a section breakpoint "Most Recent Employer"" at bounding box center [353, 136] width 586 height 10
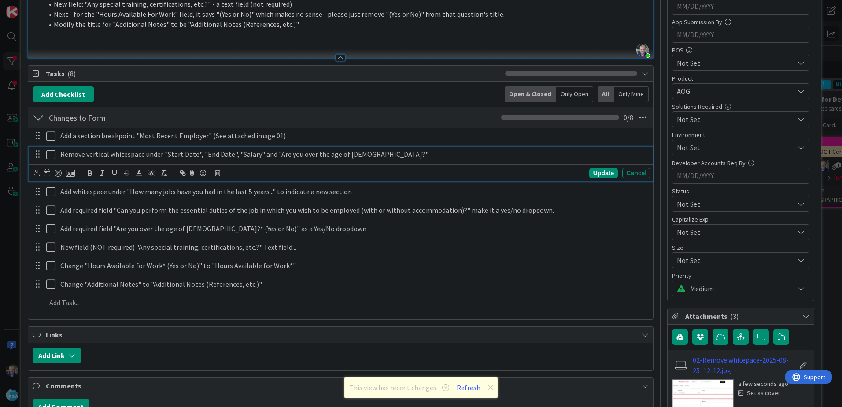
click at [375, 154] on p "Remove vertical whitespace under "Start Date", "End Date", "Salary" and "Are yo…" at bounding box center [353, 154] width 586 height 10
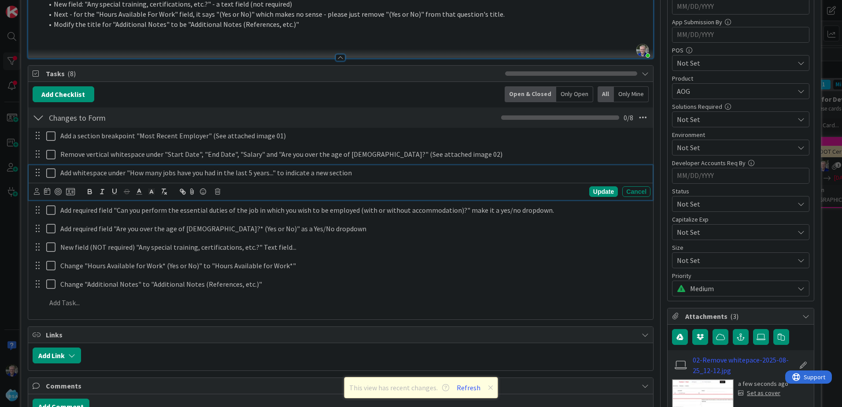
click at [381, 171] on p "Add whitespace under "How many jobs have you had in the last 5 years..." to ind…" at bounding box center [353, 173] width 586 height 10
copy p "(See attached image 03, #1)"
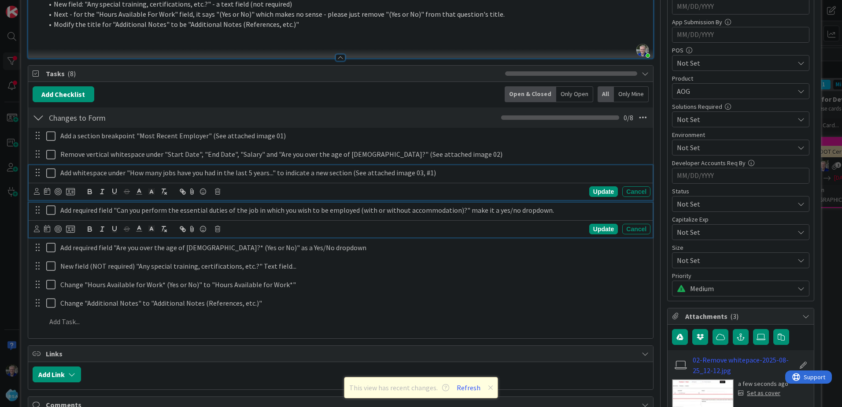
click at [562, 209] on p "Add required field "Can you perform the essential duties of the job in which yo…" at bounding box center [353, 210] width 586 height 10
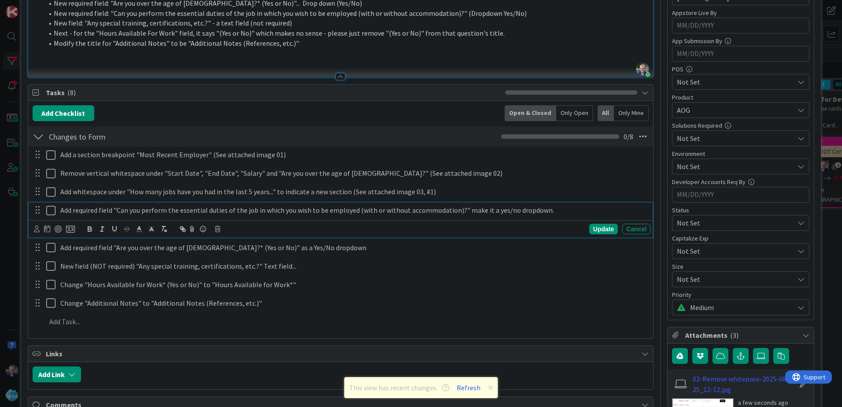
paste div
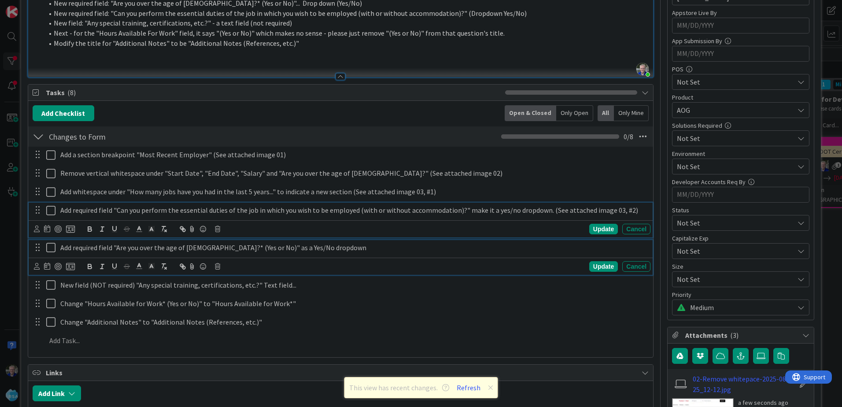
click at [388, 246] on p "Add required field "Are you over the age of [DEMOGRAPHIC_DATA]?* (Yes or No)" a…" at bounding box center [353, 248] width 586 height 10
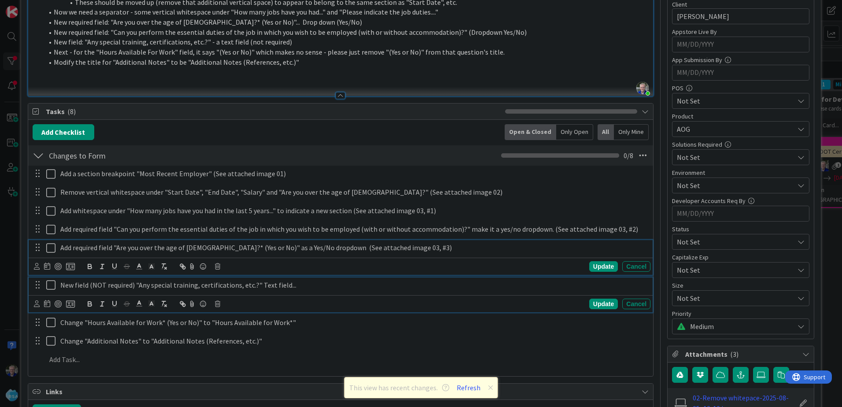
click at [336, 284] on p "New field (NOT required) "Any special training, certifications, etc.?" Text fie…" at bounding box center [353, 285] width 586 height 10
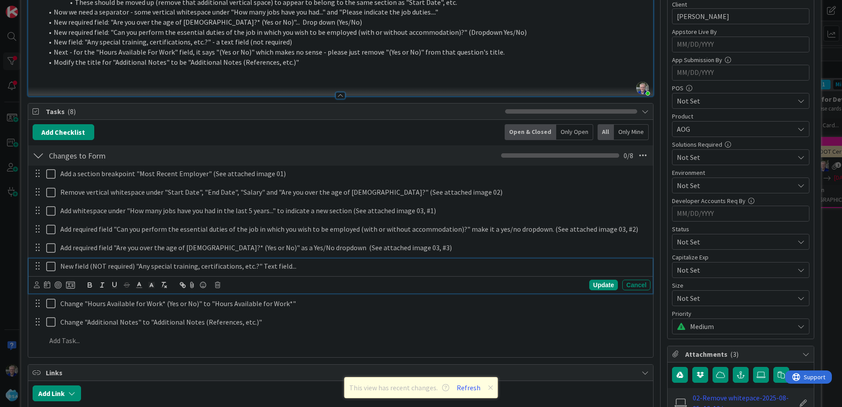
scroll to position [135, 0]
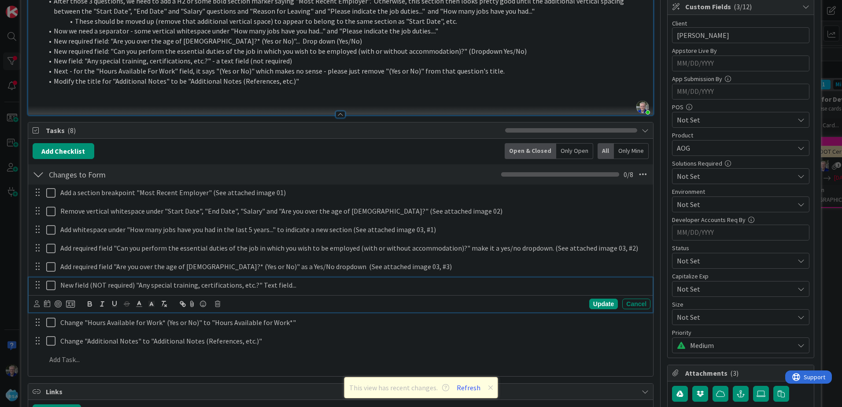
paste div
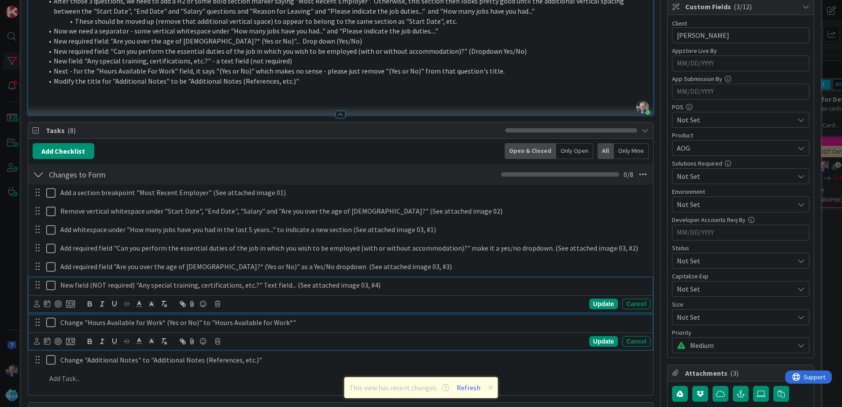
click at [330, 319] on p "Change "Hours Available for Work* (Yes or No)" to "Hours Available for Work*"" at bounding box center [353, 322] width 586 height 10
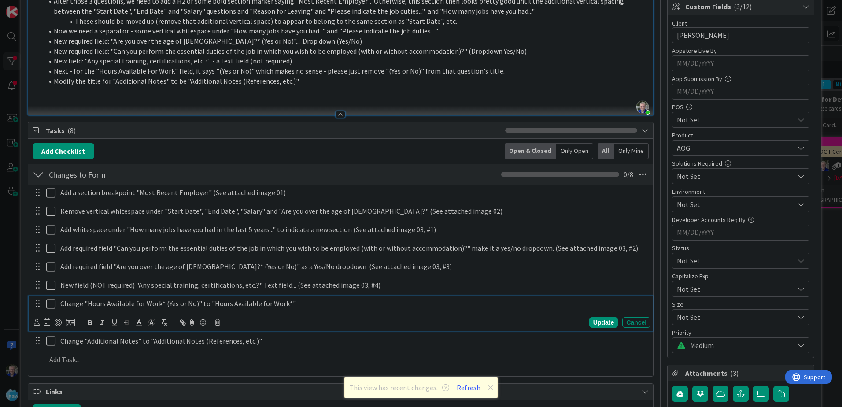
scroll to position [116, 0]
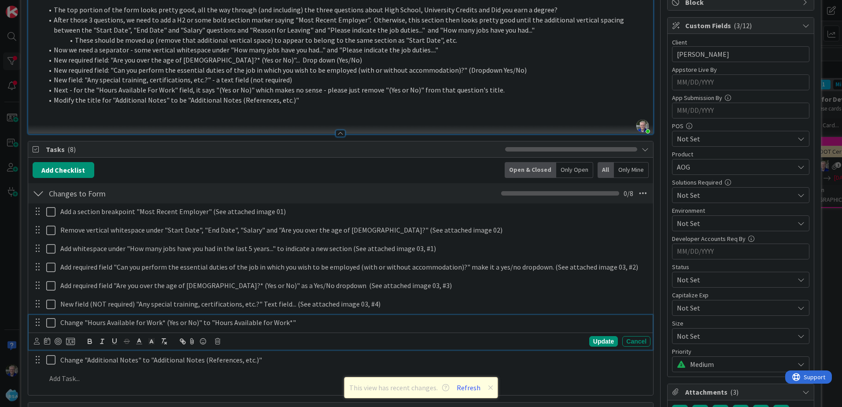
paste div
click at [308, 355] on p "Change "Additional Notes" to "Additional Notes (References, etc.)"" at bounding box center [353, 360] width 586 height 10
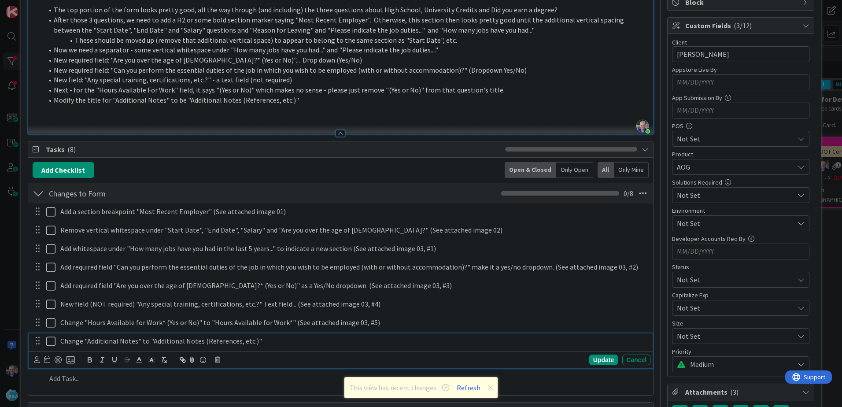
scroll to position [97, 0]
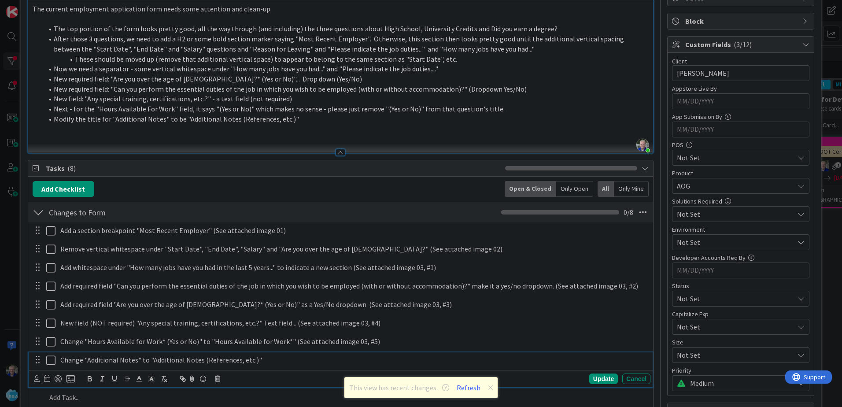
paste div
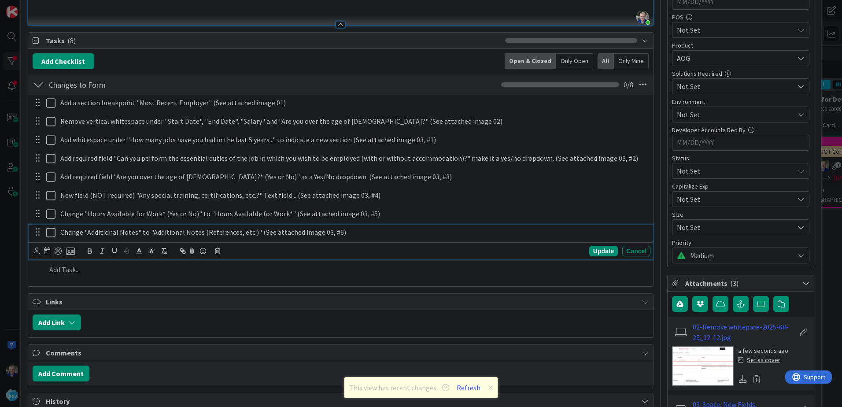
scroll to position [229, 0]
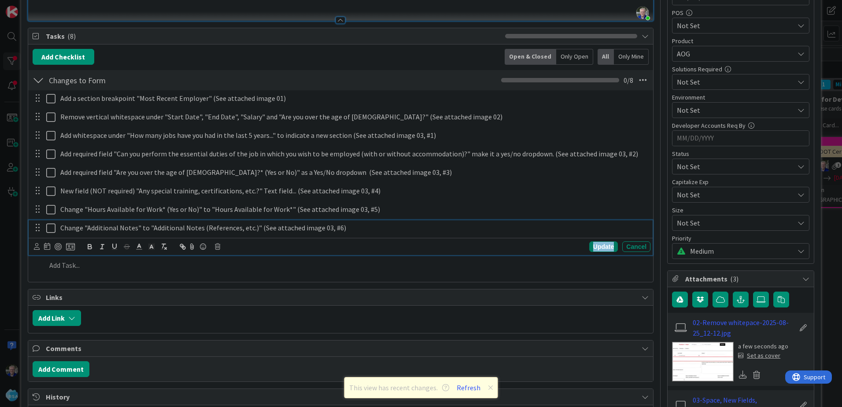
click at [591, 246] on div "Update" at bounding box center [603, 246] width 29 height 11
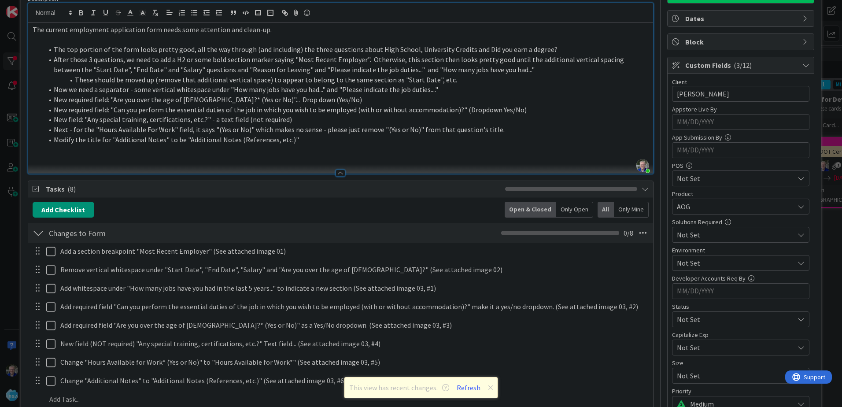
scroll to position [0, 0]
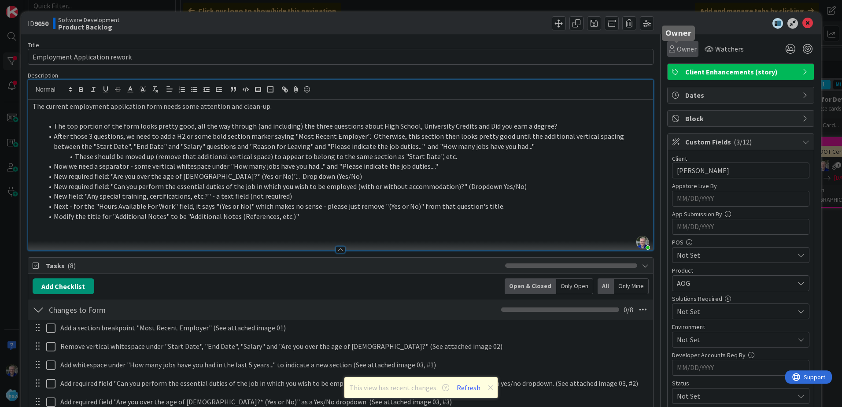
click at [680, 47] on span "Owner" at bounding box center [687, 49] width 20 height 11
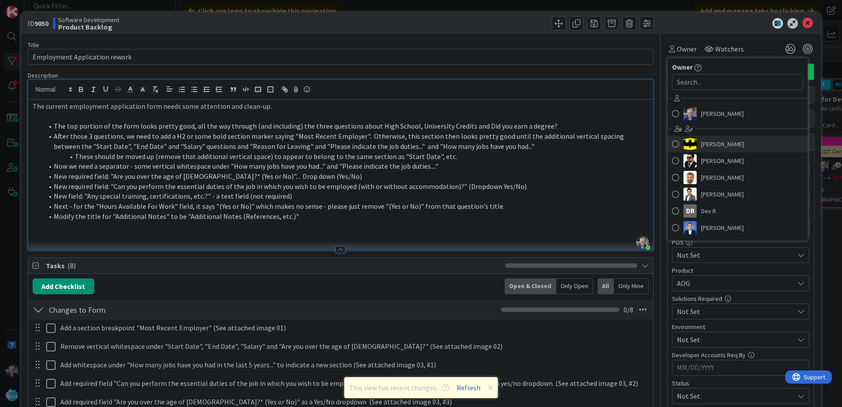
click at [672, 142] on span at bounding box center [675, 143] width 7 height 13
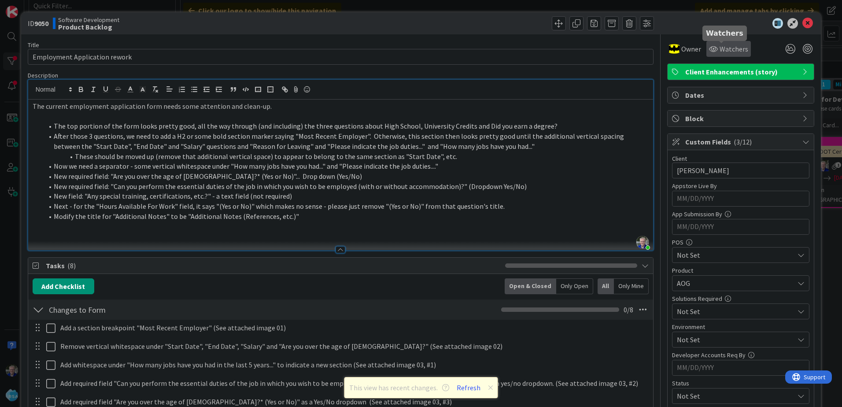
click at [710, 45] on div "Watchers" at bounding box center [728, 49] width 39 height 11
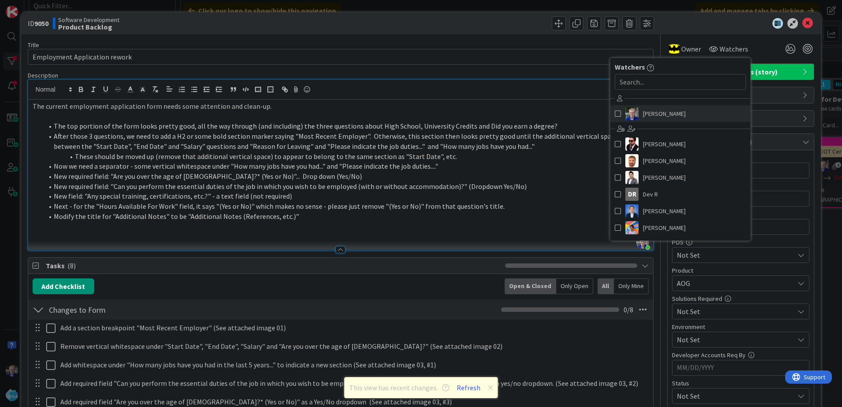
click at [615, 114] on span at bounding box center [618, 113] width 6 height 13
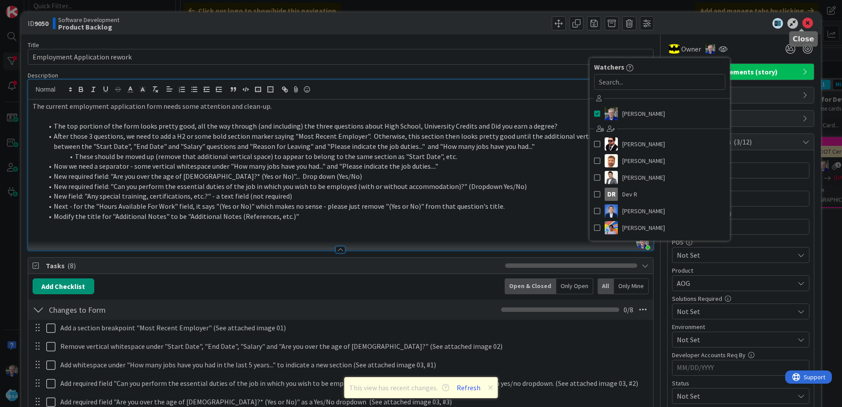
click at [804, 20] on icon at bounding box center [807, 23] width 11 height 11
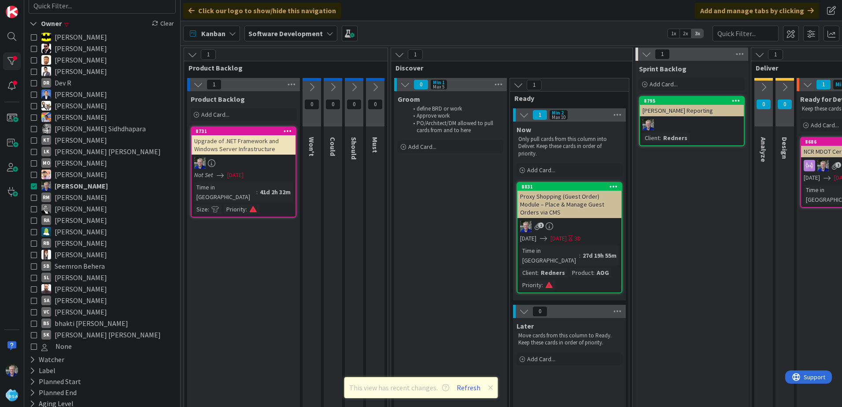
click at [33, 35] on icon at bounding box center [34, 37] width 6 height 6
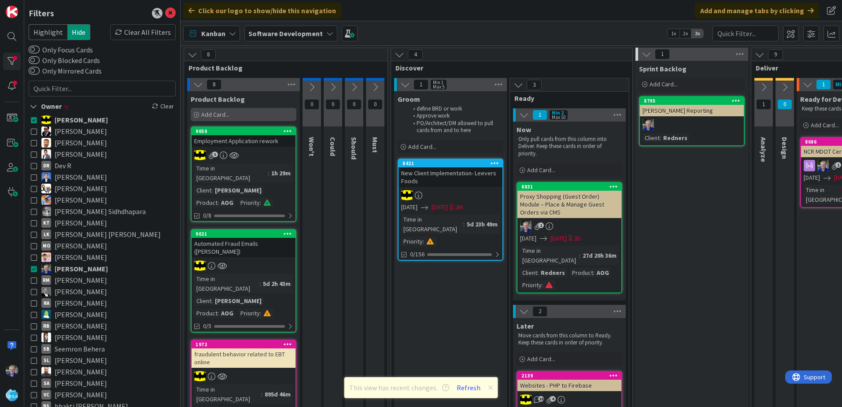
click at [222, 113] on span "Add Card..." at bounding box center [215, 114] width 28 height 8
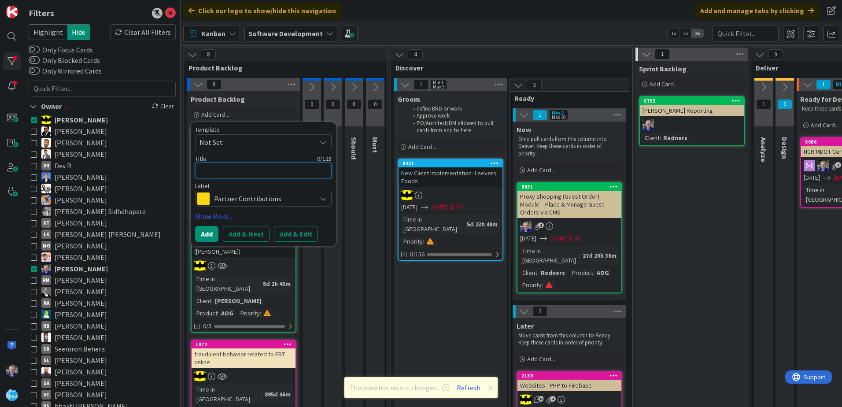
type textarea "x"
type textarea "E"
type textarea "x"
type textarea "Em"
type textarea "x"
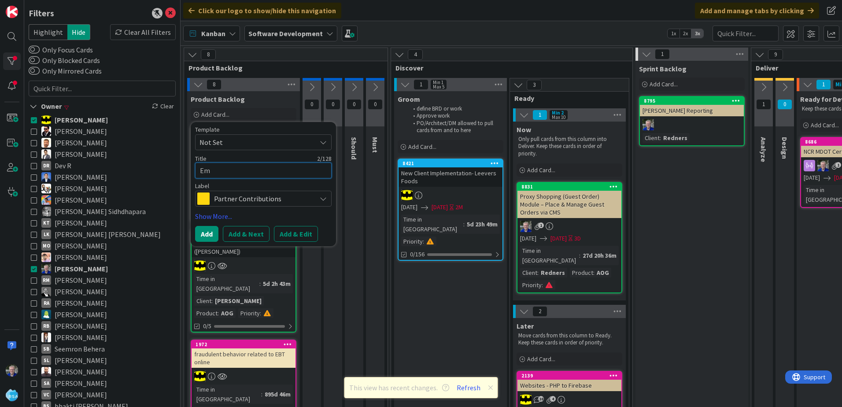
type textarea "Emp"
type textarea "x"
type textarea "Empl"
type textarea "x"
type textarea "Emplo"
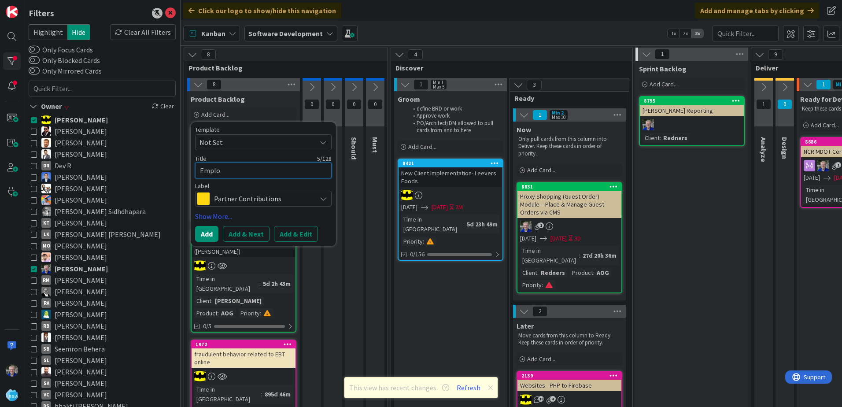
type textarea "x"
type textarea "Employ"
type textarea "x"
type textarea "Employm"
type textarea "x"
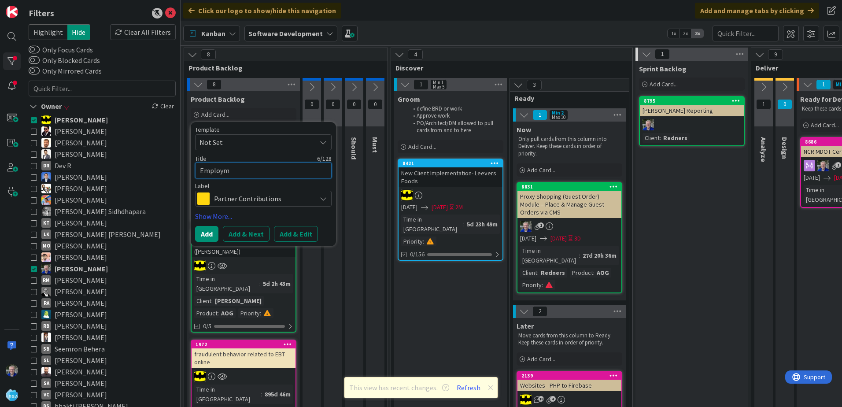
type textarea "Employme"
type textarea "x"
type textarea "Employmen"
type textarea "x"
type textarea "Employment"
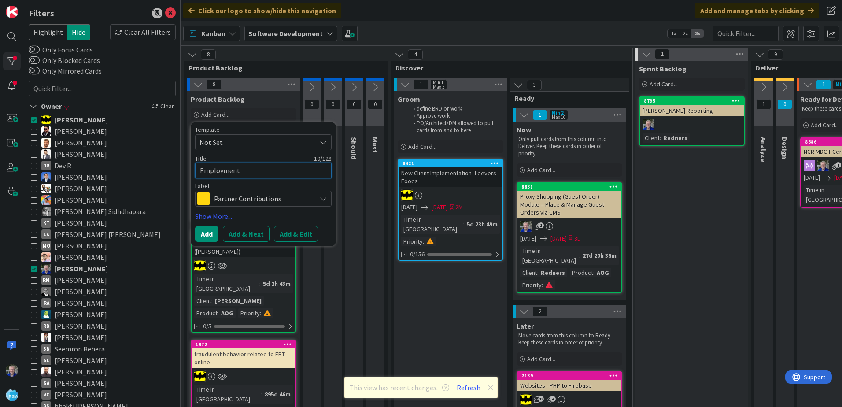
type textarea "x"
type textarea "Employment"
type textarea "x"
type textarea "Employment A"
type textarea "x"
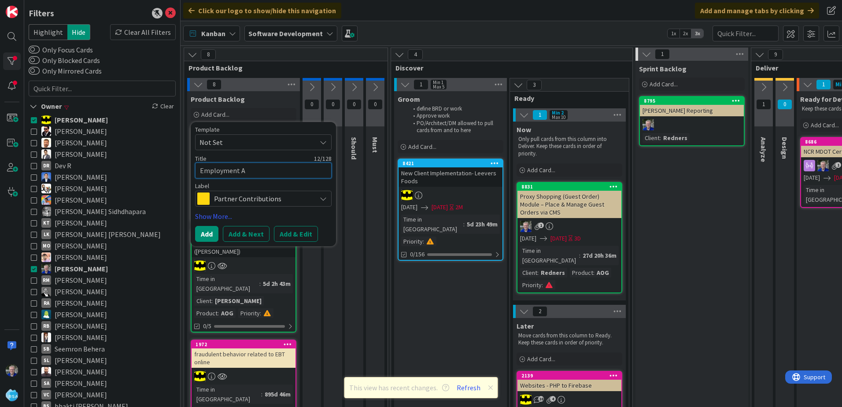
type textarea "Employment Ap"
type textarea "x"
type textarea "Employment App"
type textarea "x"
type textarea "Employment Appl"
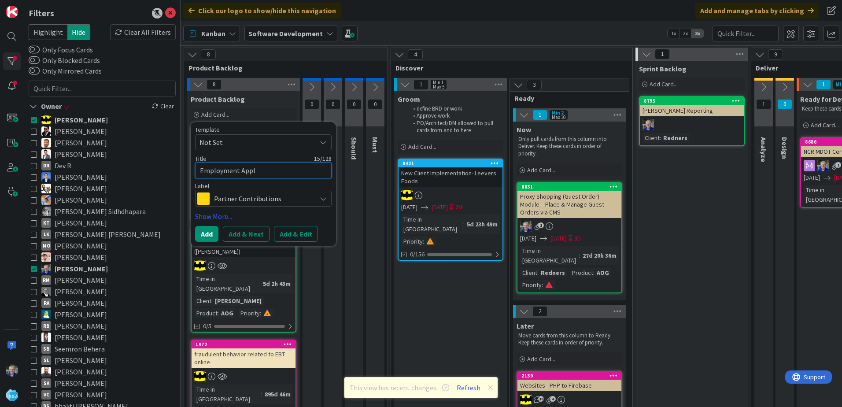
type textarea "x"
type textarea "Employment Appli"
type textarea "x"
type textarea "Employment Applic"
type textarea "x"
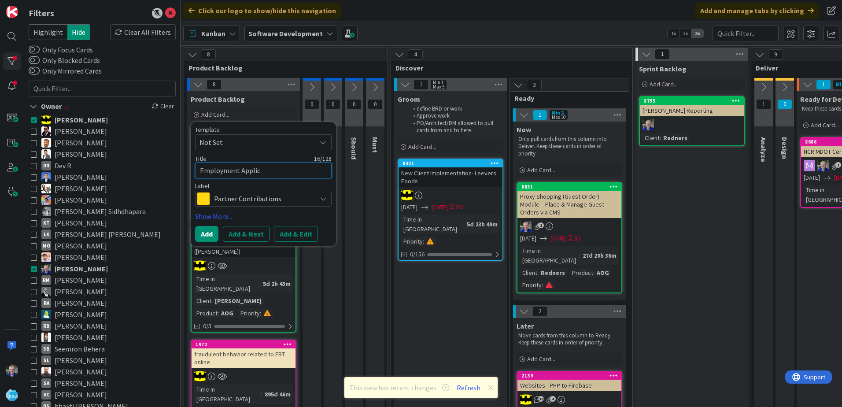
type textarea "Employment Applica"
type textarea "x"
type textarea "Employment Applic"
type textarea "x"
type textarea "Employment Appli"
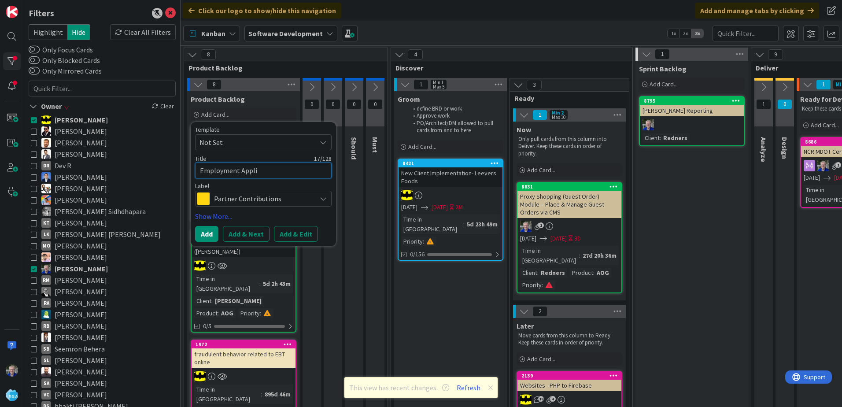
type textarea "x"
type textarea "Employment Appl"
type textarea "x"
type textarea "Employment App"
type textarea "x"
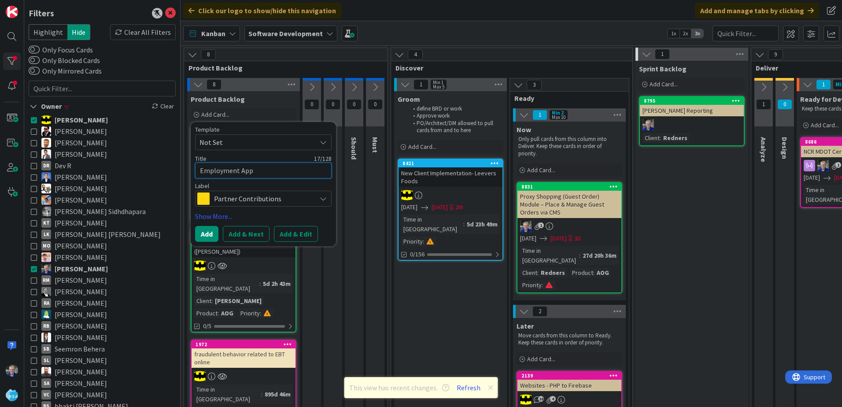
type textarea "Employment Ap"
type textarea "x"
type textarea "Employment A"
type textarea "x"
type textarea "Employment"
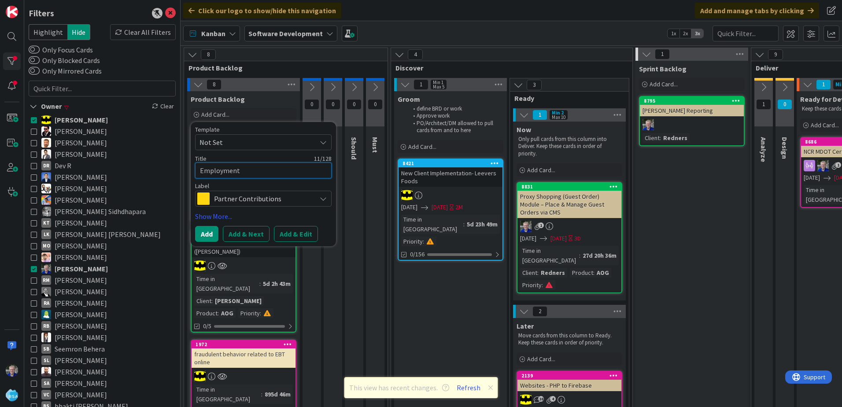
type textarea "x"
type textarea "Employment"
type textarea "x"
type textarea "Employmen"
type textarea "x"
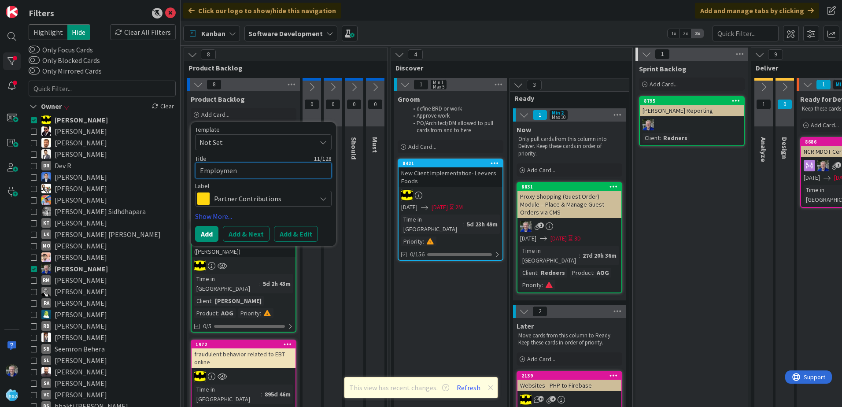
type textarea "Employme"
type textarea "x"
type textarea "Employm"
type textarea "x"
type textarea "Employ"
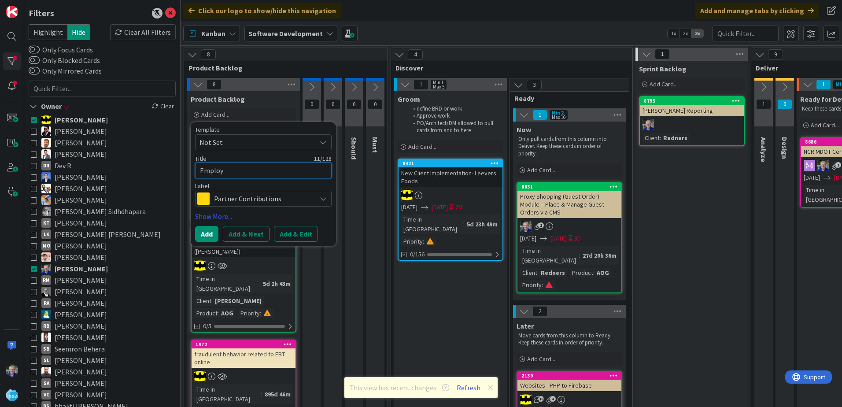
type textarea "x"
type textarea "Emplo"
type textarea "x"
type textarea "Empl"
type textarea "x"
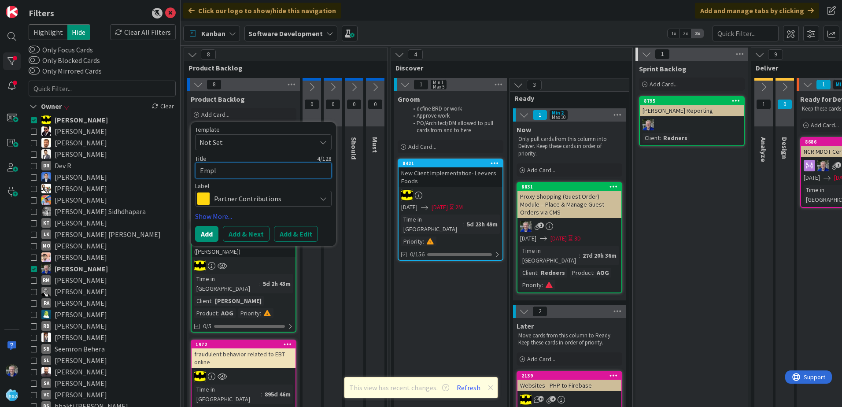
type textarea "Emp"
type textarea "x"
type textarea "Em"
type textarea "x"
type textarea "E"
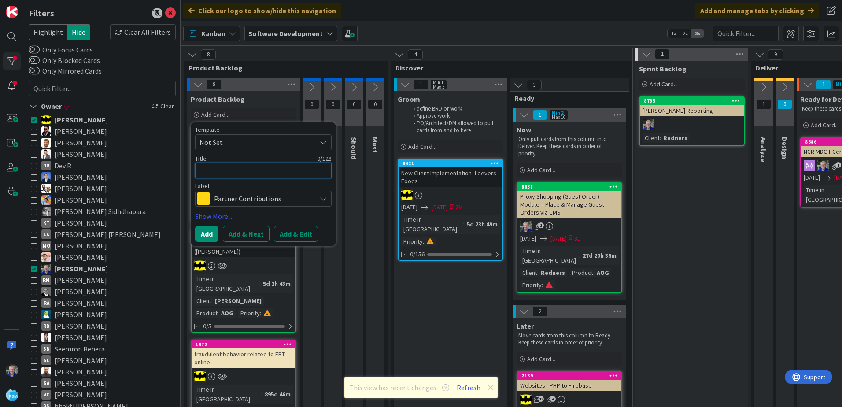
type textarea "x"
type textarea "C"
type textarea "x"
type textarea "Ca"
type textarea "x"
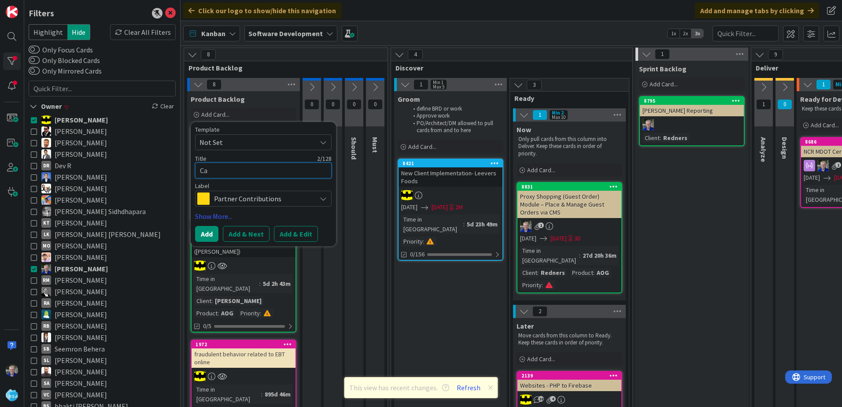
type textarea "Car"
type textarea "x"
type textarea "Care"
type textarea "x"
type textarea "Caree"
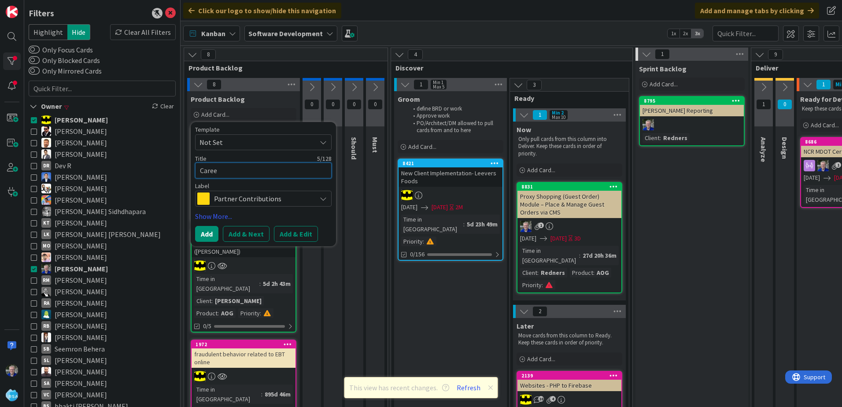
type textarea "x"
type textarea "Career"
type textarea "x"
type textarea "Career"
type textarea "x"
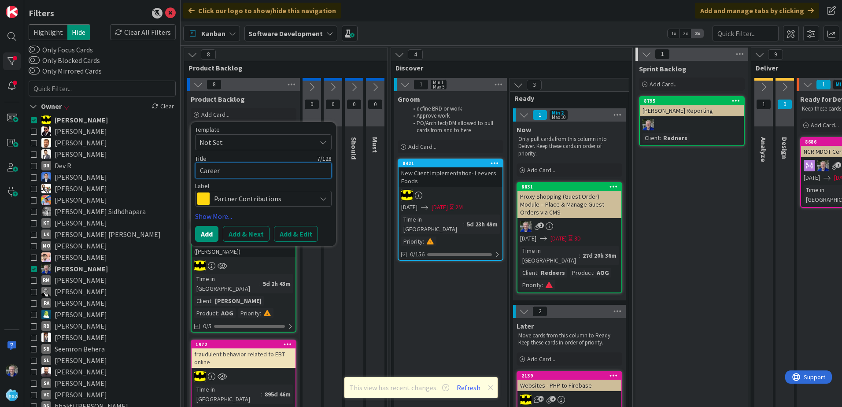
type textarea "Career P"
type textarea "x"
type textarea "Career Po"
type textarea "x"
type textarea "Career Pos"
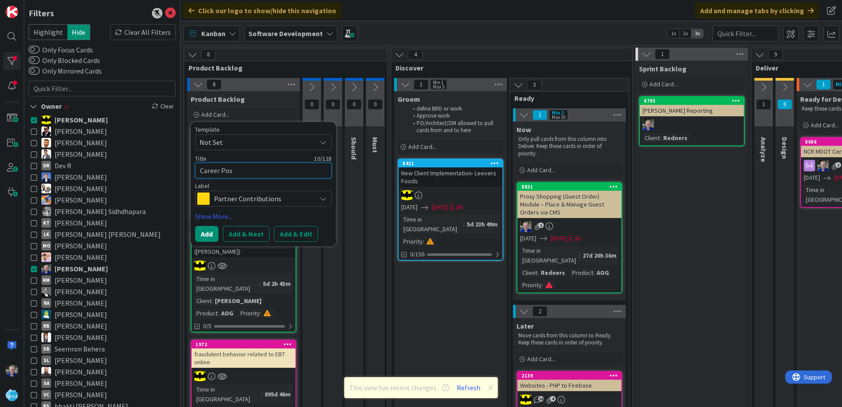
type textarea "x"
type textarea "Career Posi"
type textarea "x"
type textarea "Career Posii"
type textarea "x"
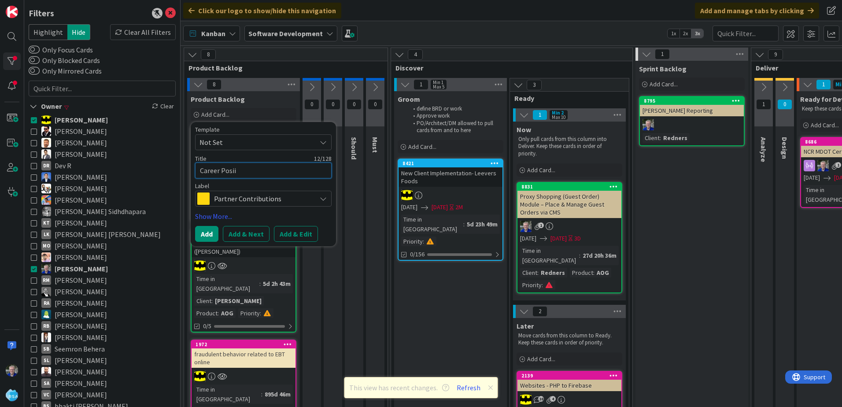
type textarea "Career Posiio"
type textarea "x"
type textarea "Career Posiion"
type textarea "x"
type textarea "Career Posiion"
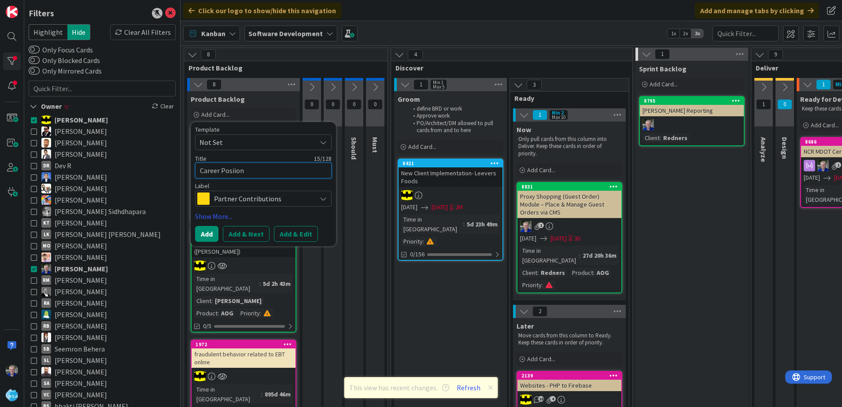
type textarea "x"
type textarea "Career Position"
click at [257, 173] on textarea "Career Position" at bounding box center [263, 170] width 136 height 16
type textarea "x"
type textarea "Career Position L"
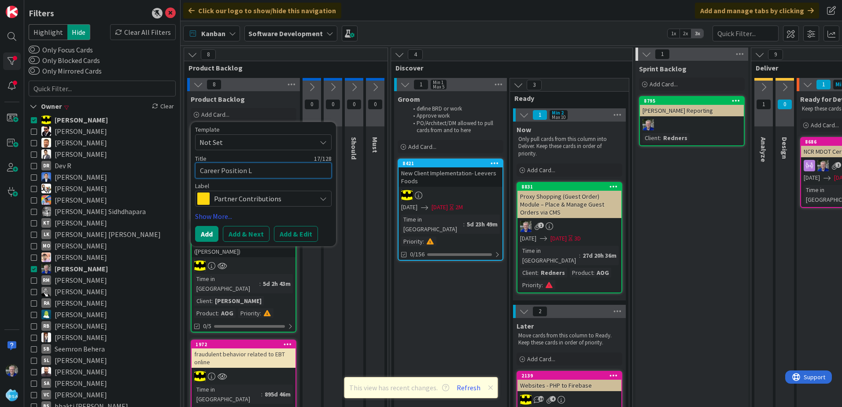
type textarea "x"
type textarea "Career Position [PERSON_NAME]"
type textarea "x"
type textarea "Career Position Lis"
type textarea "x"
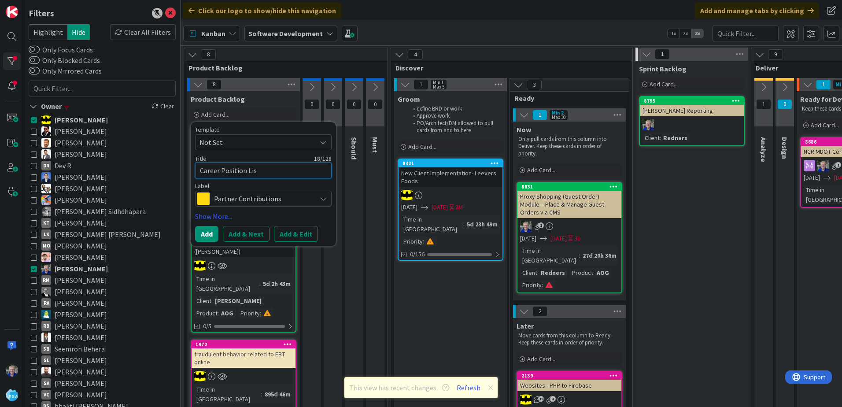
type textarea "Career Position List"
type textarea "x"
type textarea "Career Position Listi"
type textarea "x"
type textarea "Career Position Listin"
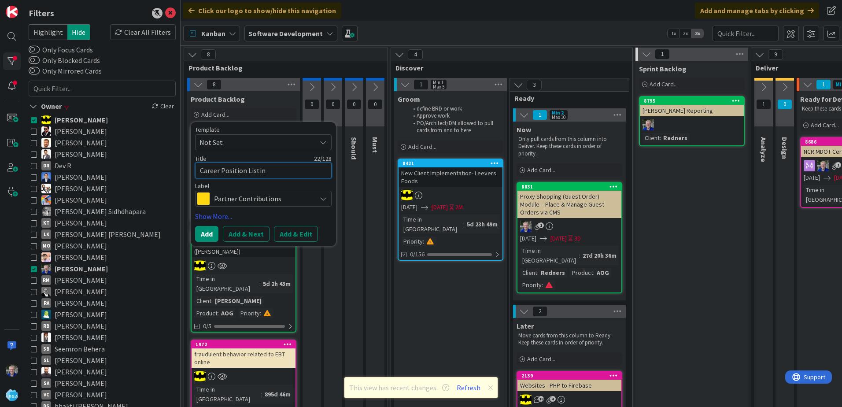
type textarea "x"
type textarea "Career Position Listing"
type textarea "x"
type textarea "Career Position Listing"
type textarea "x"
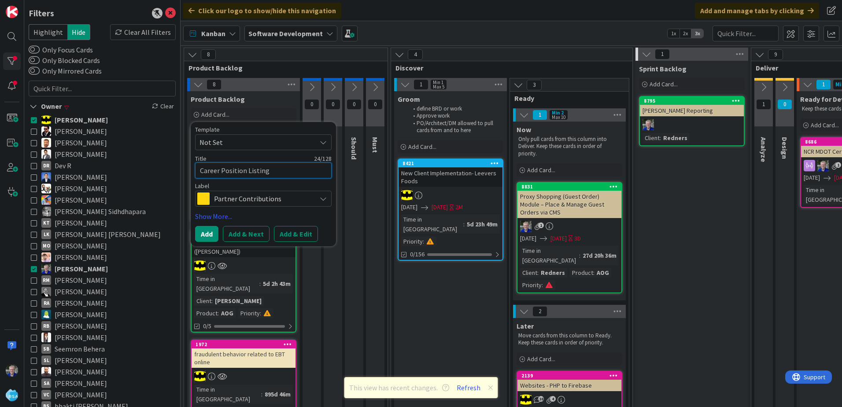
type textarea "Career Position Listing ("
type textarea "x"
type textarea "Career Position Listing (f"
type textarea "x"
type textarea "Career Position Listing (fi"
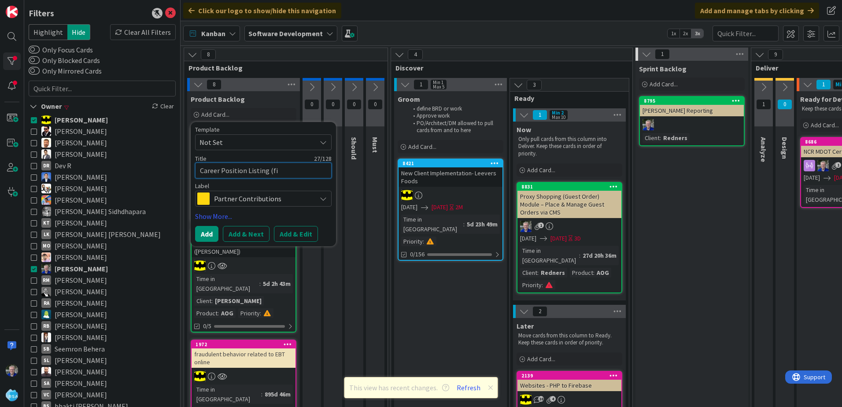
type textarea "x"
type textarea "Career Position Listing (fix"
type textarea "x"
type textarea "Career Position Listing (fix"
click at [327, 199] on div "Partner Contributions" at bounding box center [263, 199] width 136 height 16
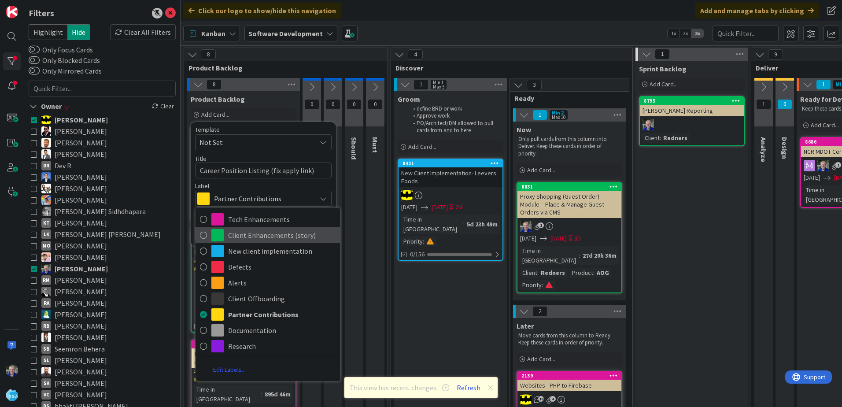
click at [204, 234] on icon at bounding box center [203, 234] width 7 height 13
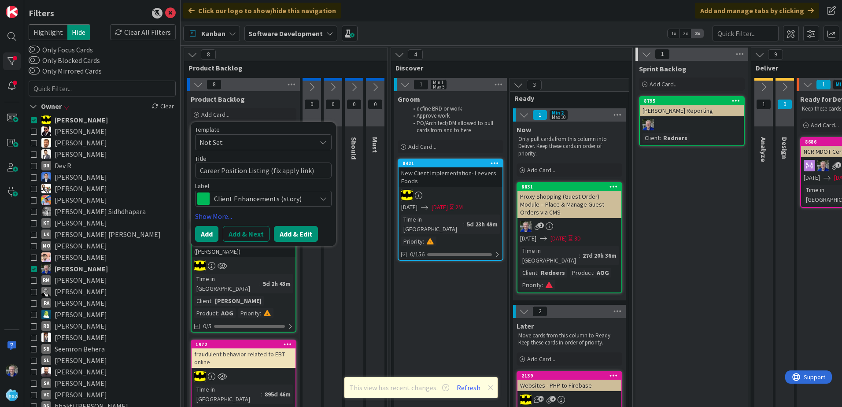
click at [284, 234] on button "Add & Edit" at bounding box center [296, 234] width 44 height 16
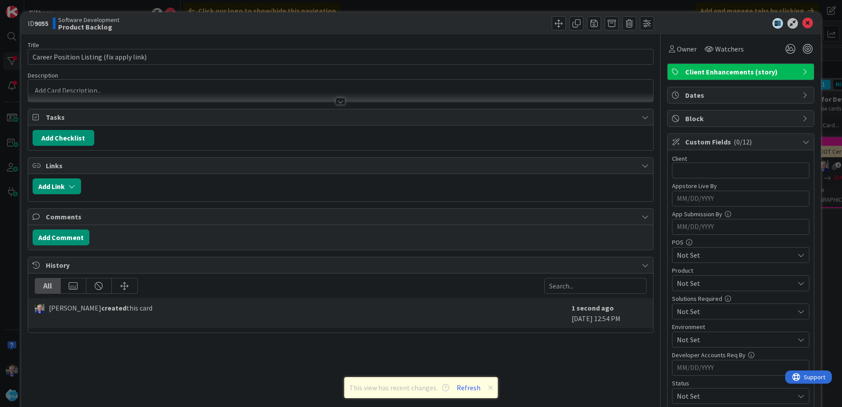
click at [96, 89] on div at bounding box center [340, 91] width 625 height 22
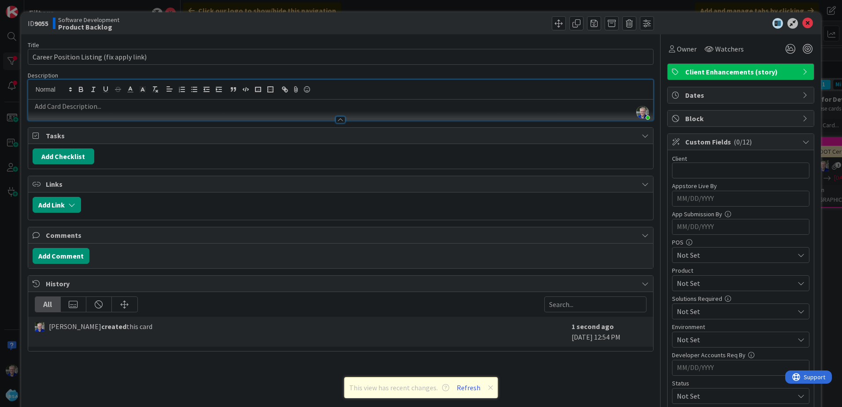
click at [83, 106] on p at bounding box center [341, 106] width 616 height 10
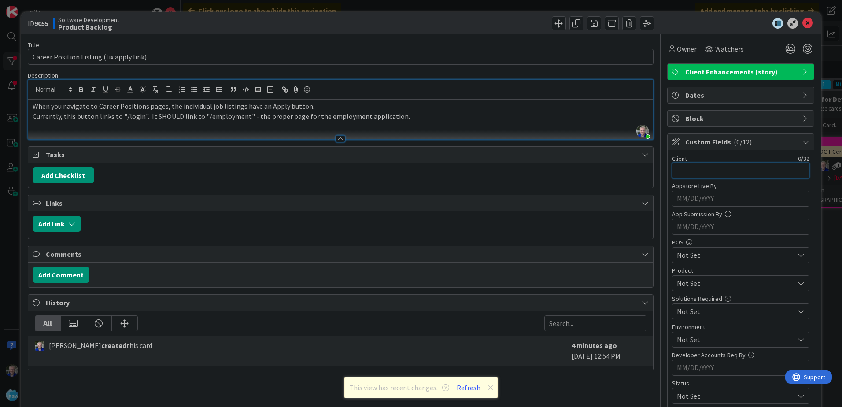
click at [696, 171] on input "text" at bounding box center [740, 170] width 137 height 16
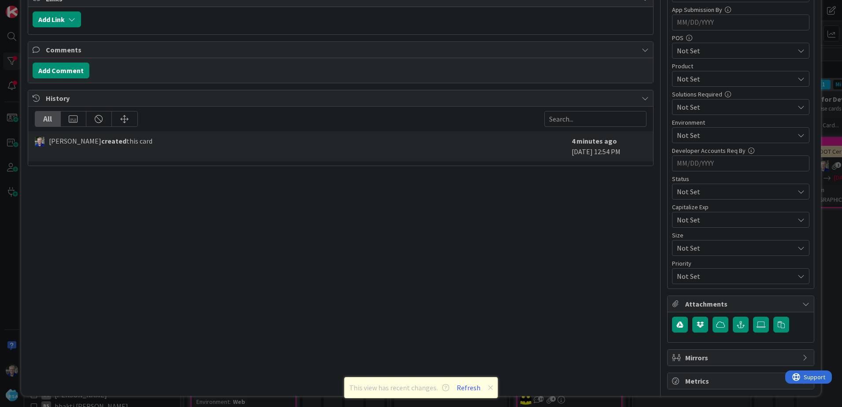
scroll to position [206, 0]
click at [695, 74] on span "Not Set" at bounding box center [735, 77] width 117 height 11
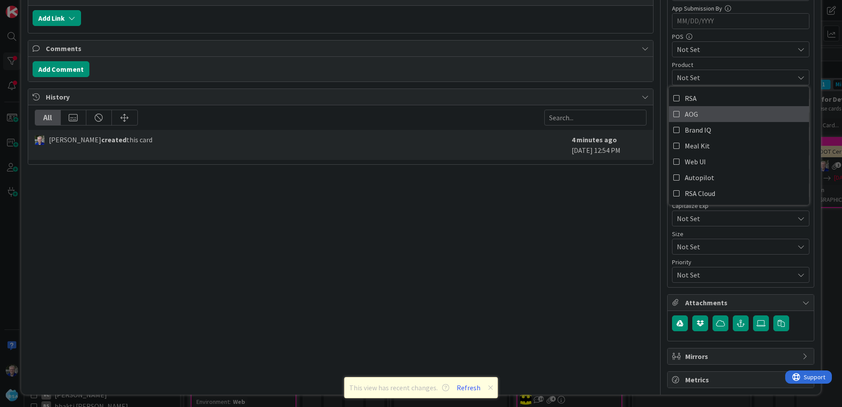
click at [685, 114] on span "AOG" at bounding box center [691, 113] width 13 height 13
click at [702, 196] on span "Not Set" at bounding box center [733, 190] width 113 height 12
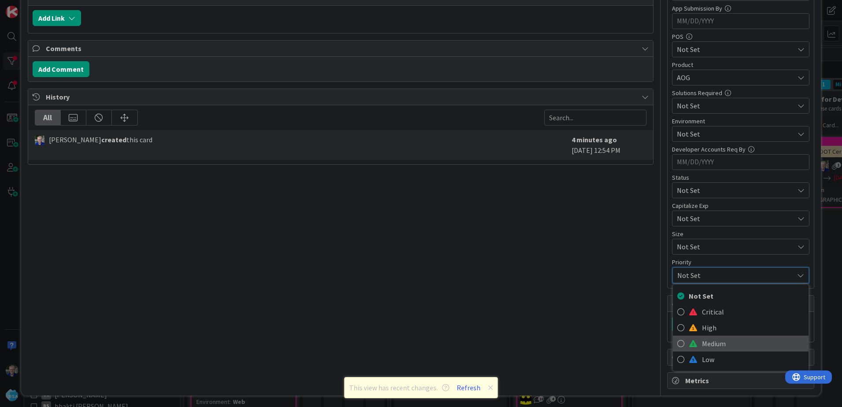
click at [677, 343] on icon at bounding box center [680, 343] width 7 height 13
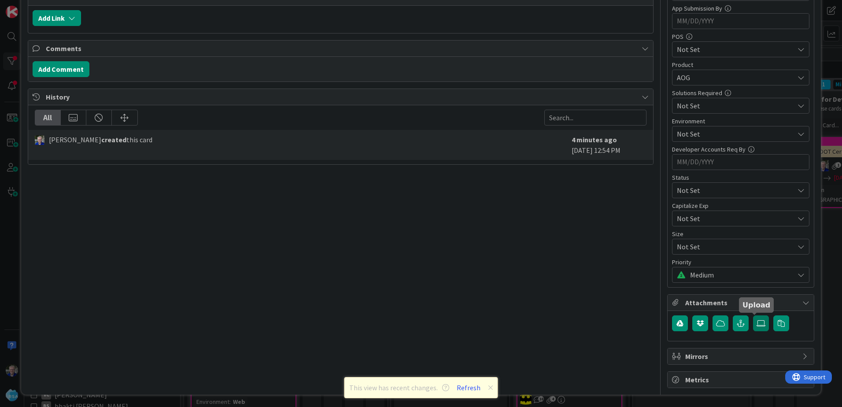
click at [756, 323] on icon at bounding box center [760, 323] width 9 height 7
click at [753, 315] on input "file" at bounding box center [753, 315] width 0 height 0
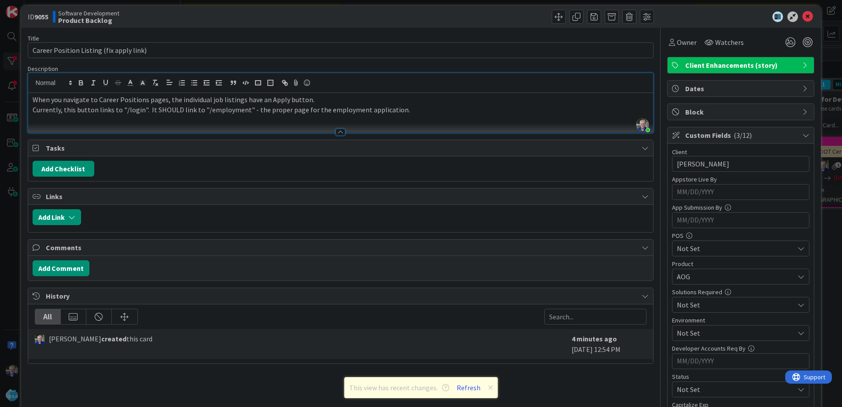
scroll to position [0, 0]
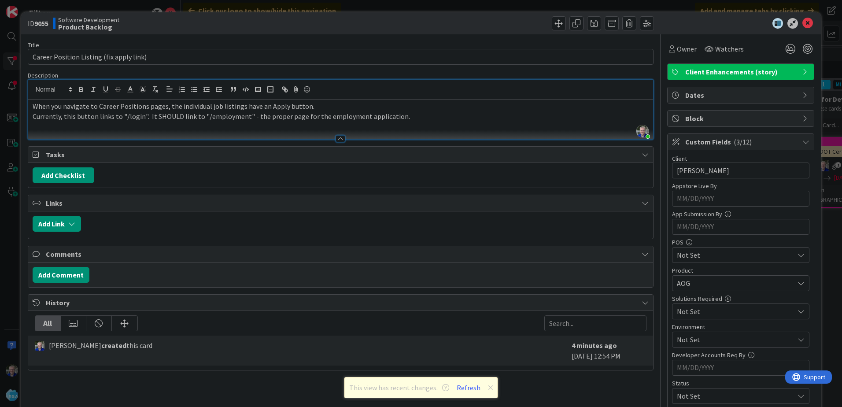
click at [403, 118] on p "Currently, this button links to "/login". It SHOULD link to "/employment" - the…" at bounding box center [341, 116] width 616 height 10
click at [69, 175] on button "Add Checklist" at bounding box center [64, 175] width 62 height 16
click at [66, 215] on input at bounding box center [105, 218] width 136 height 16
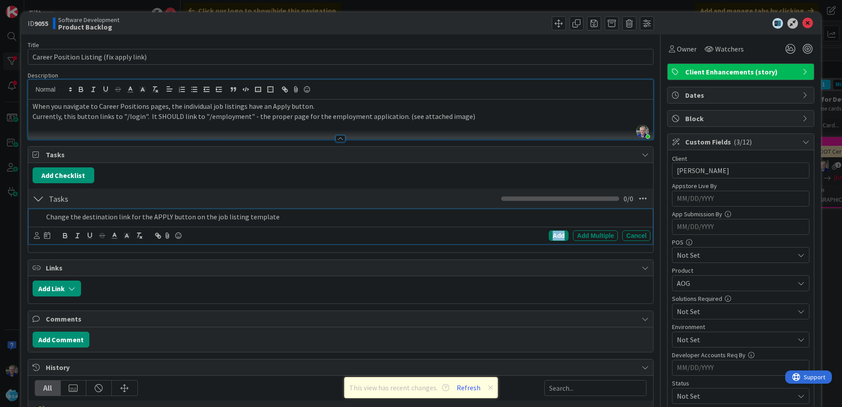
click at [549, 235] on div "Add" at bounding box center [559, 235] width 20 height 11
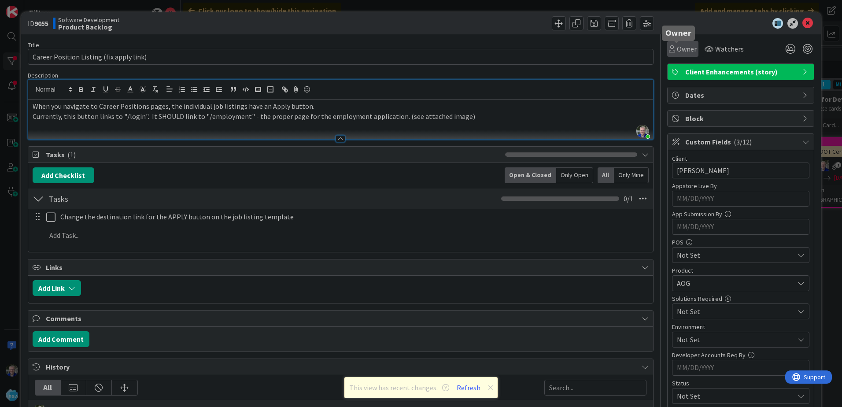
click at [669, 49] on icon at bounding box center [672, 48] width 6 height 7
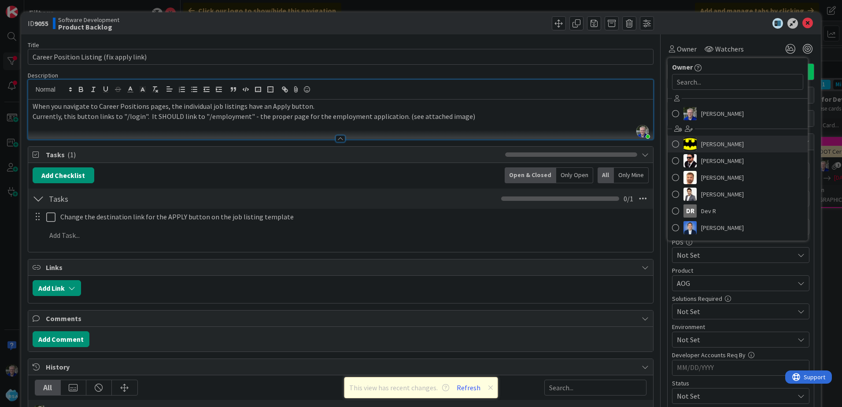
click at [672, 142] on span at bounding box center [675, 143] width 7 height 13
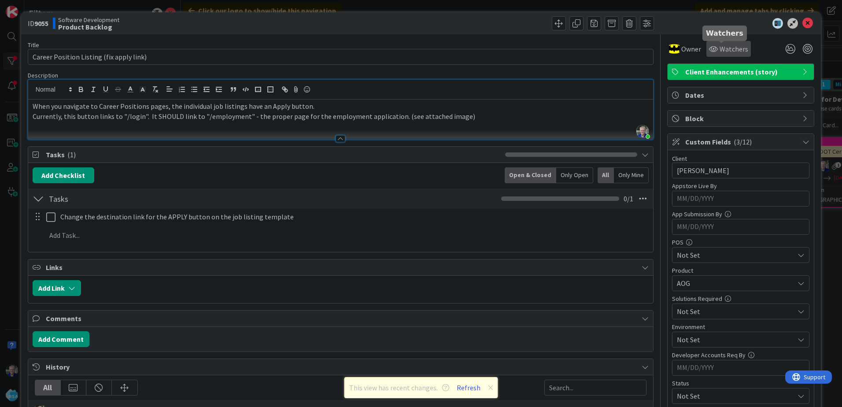
click at [719, 49] on span "Watchers" at bounding box center [733, 49] width 29 height 11
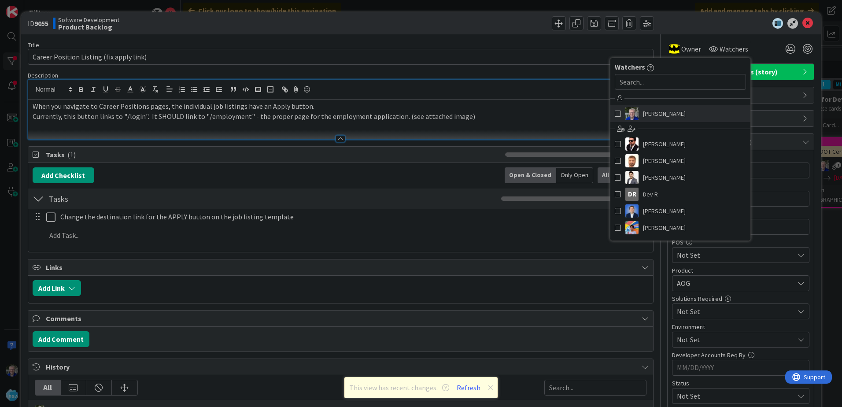
click at [615, 111] on span at bounding box center [618, 113] width 6 height 13
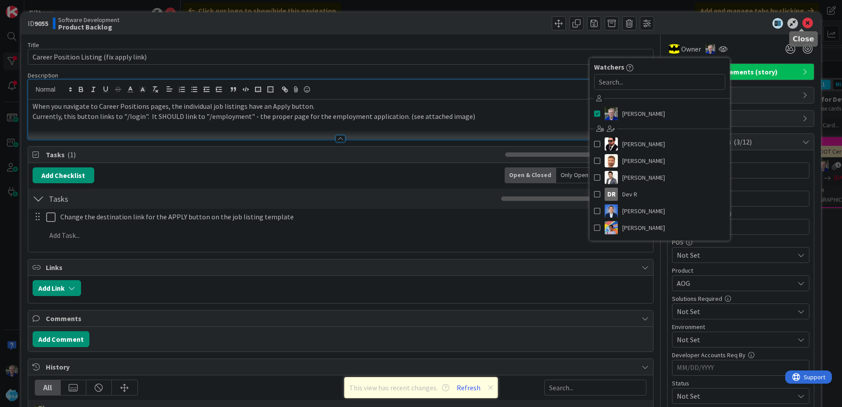
click at [802, 22] on icon at bounding box center [807, 23] width 11 height 11
